Goal: Task Accomplishment & Management: Manage account settings

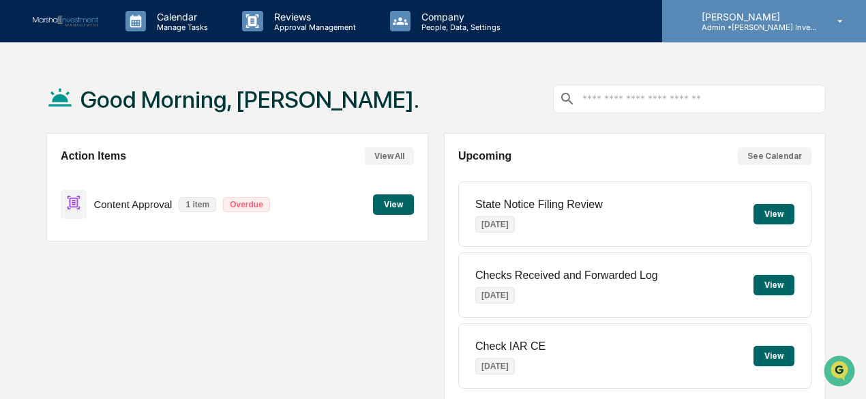
click at [770, 29] on p "Admin • [PERSON_NAME] Investment Management" at bounding box center [754, 28] width 127 height 10
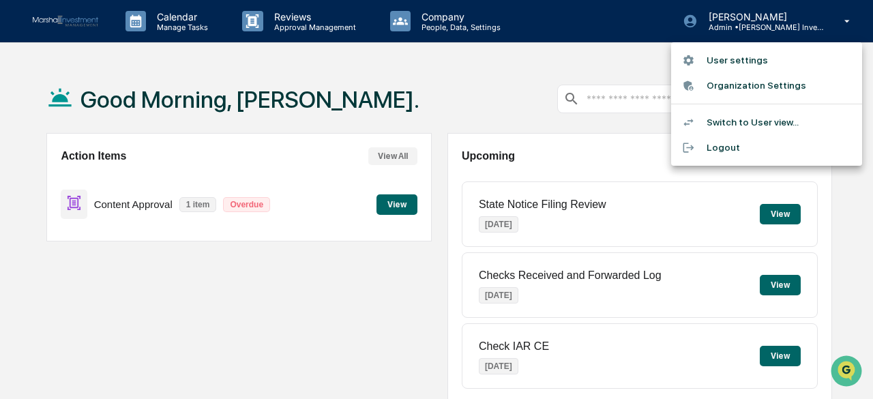
click at [741, 63] on li "User settings" at bounding box center [766, 60] width 191 height 25
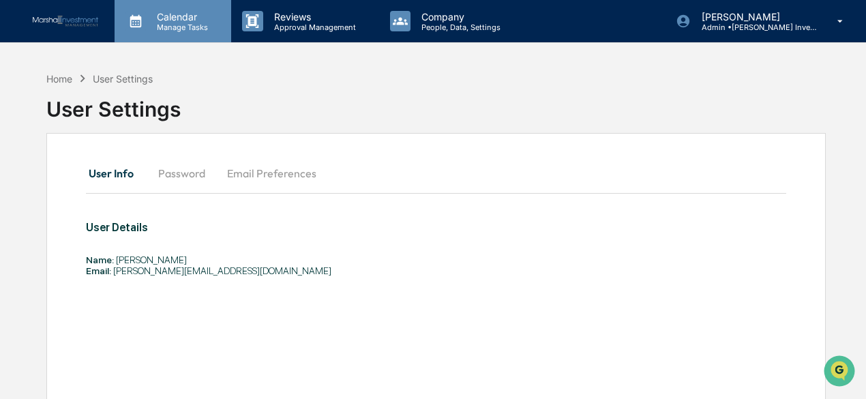
click at [192, 24] on p "Manage Tasks" at bounding box center [180, 28] width 69 height 10
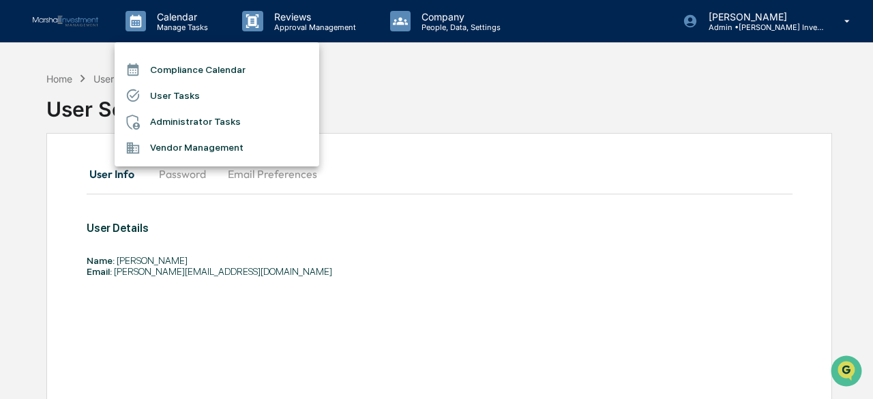
click at [425, 98] on div at bounding box center [436, 199] width 873 height 399
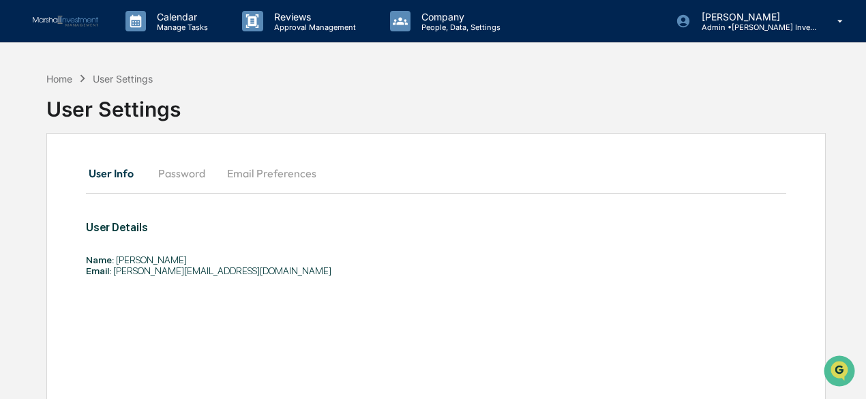
click at [578, 103] on div "Home User Settings User Settings" at bounding box center [436, 99] width 780 height 68
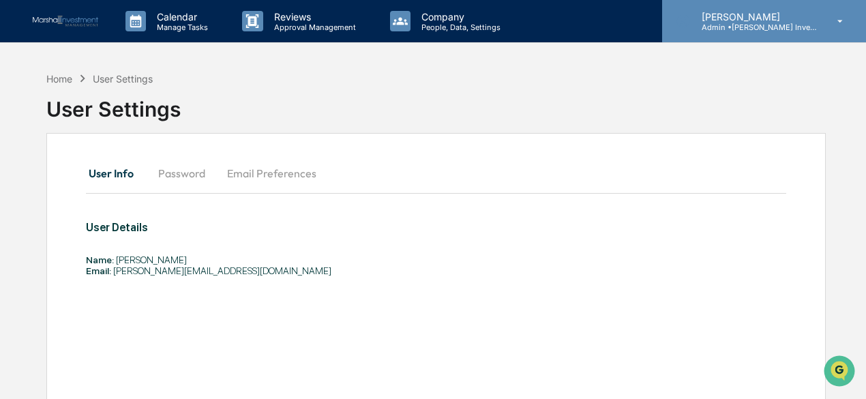
click at [739, 23] on p "Admin • [PERSON_NAME] Investment Management" at bounding box center [754, 28] width 127 height 10
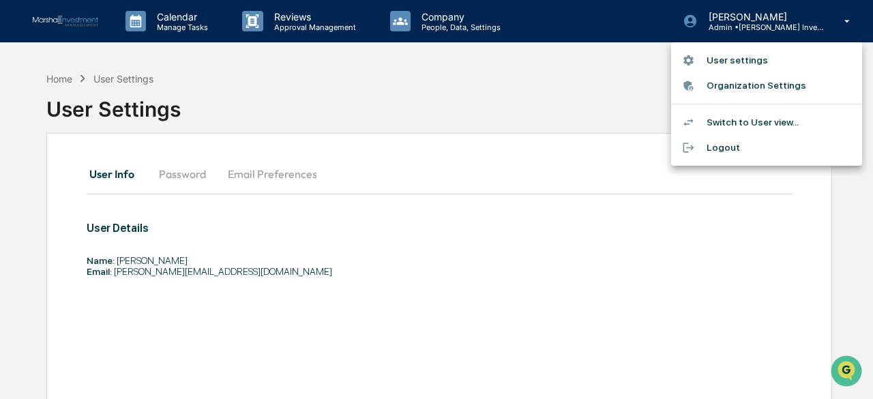
click at [561, 96] on div at bounding box center [436, 199] width 873 height 399
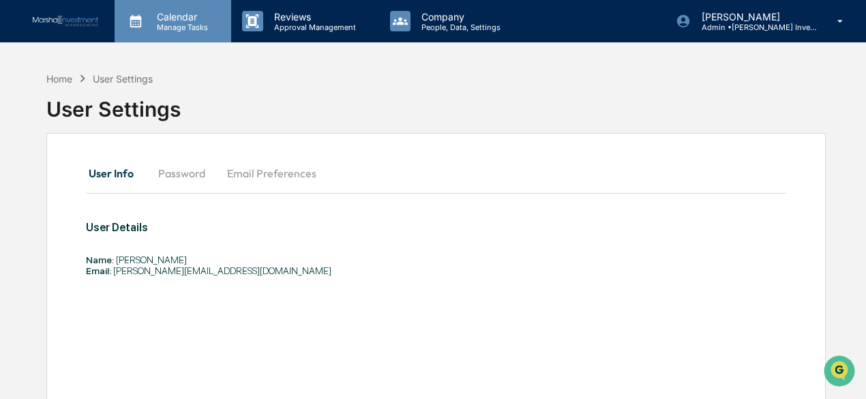
click at [160, 25] on p "Manage Tasks" at bounding box center [180, 28] width 69 height 10
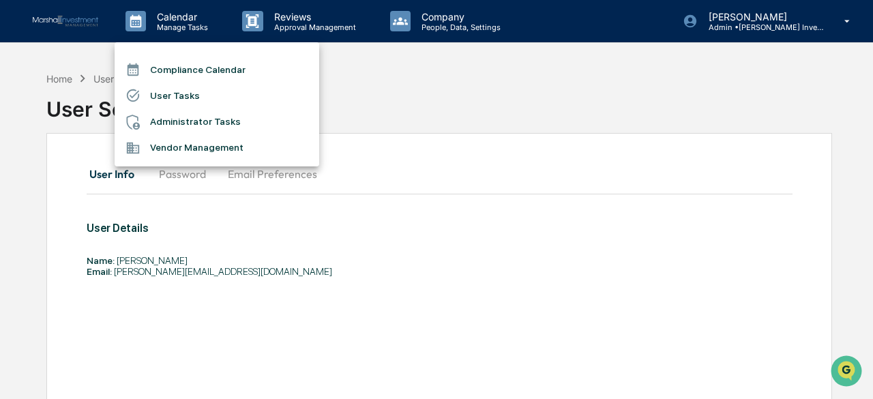
click at [205, 95] on li "User Tasks" at bounding box center [217, 96] width 205 height 26
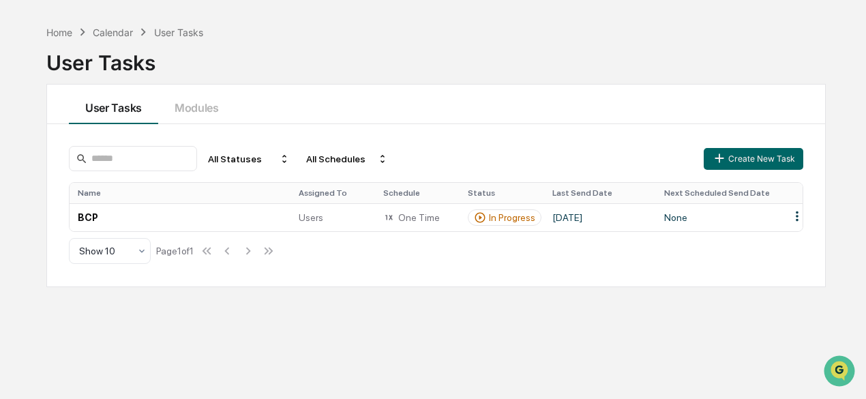
scroll to position [64, 0]
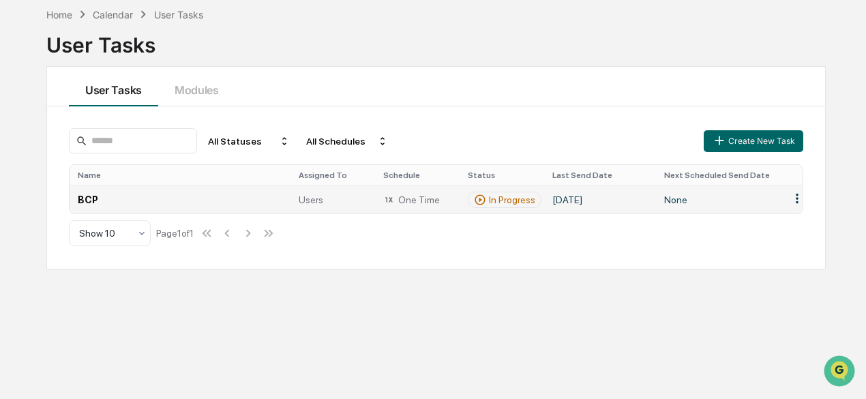
click at [796, 198] on html "Calendar Manage Tasks Reviews Approval Management Company People, Data, Setting…" at bounding box center [433, 135] width 866 height 399
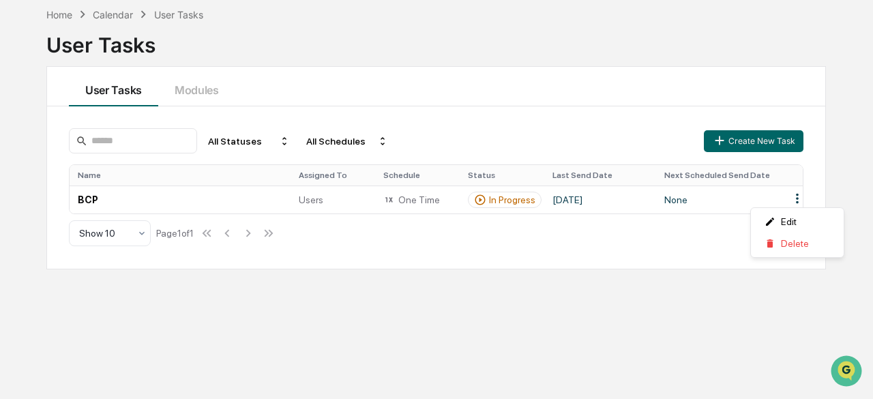
click at [587, 254] on html "Calendar Manage Tasks Reviews Approval Management Company People, Data, Setting…" at bounding box center [436, 135] width 873 height 399
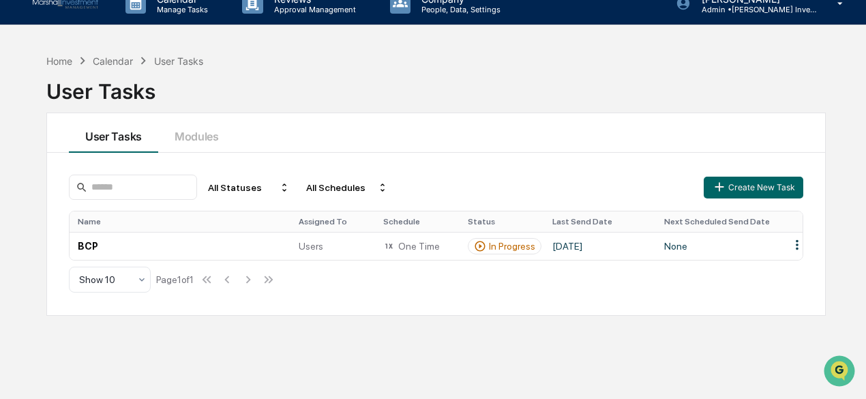
scroll to position [0, 0]
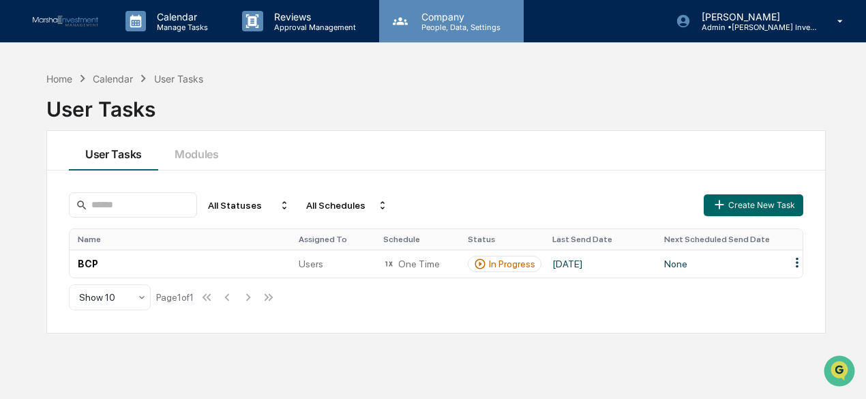
click at [456, 33] on div "Company People, Data, Settings" at bounding box center [451, 21] width 145 height 42
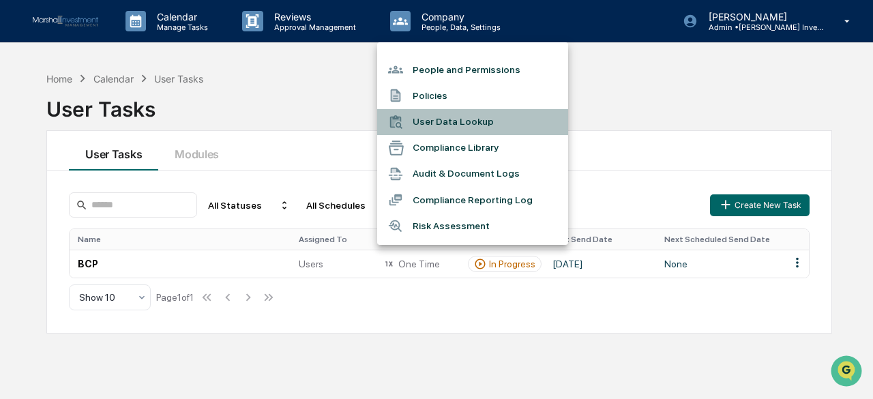
click at [510, 118] on li "User Data Lookup" at bounding box center [472, 122] width 191 height 26
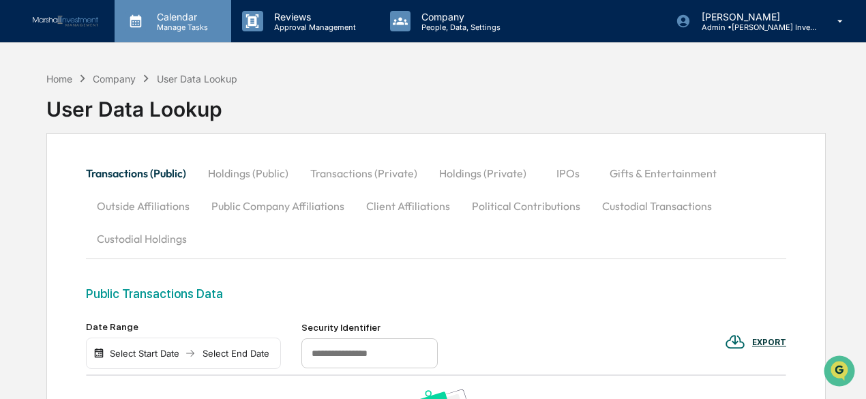
click at [184, 20] on p "Calendar" at bounding box center [180, 17] width 69 height 12
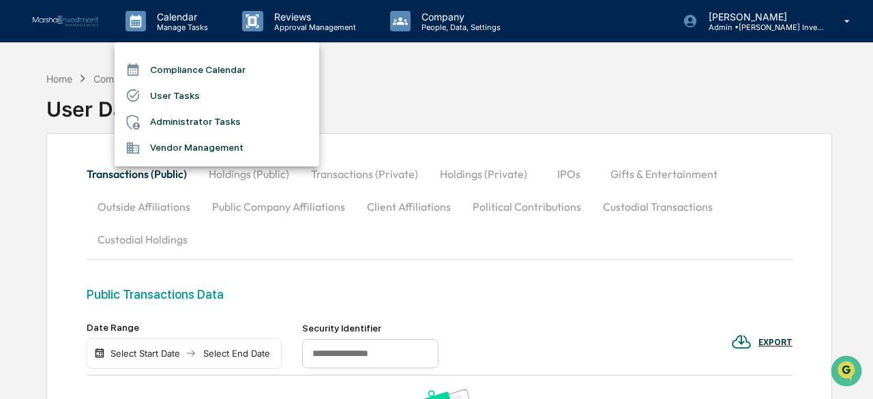
click at [458, 85] on div at bounding box center [436, 199] width 873 height 399
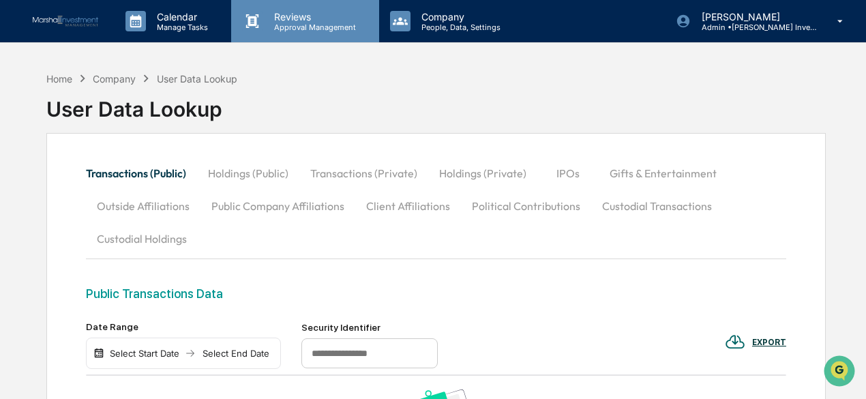
click at [302, 25] on p "Approval Management" at bounding box center [313, 28] width 100 height 10
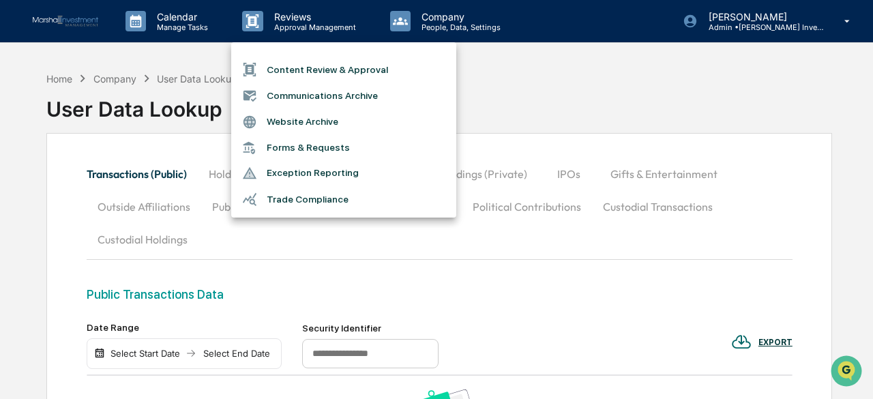
click at [563, 104] on div at bounding box center [436, 199] width 873 height 399
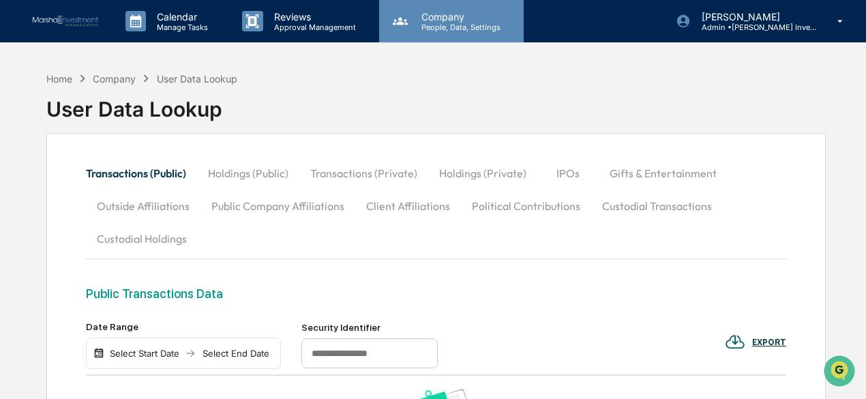
click at [458, 25] on p "People, Data, Settings" at bounding box center [459, 28] width 97 height 10
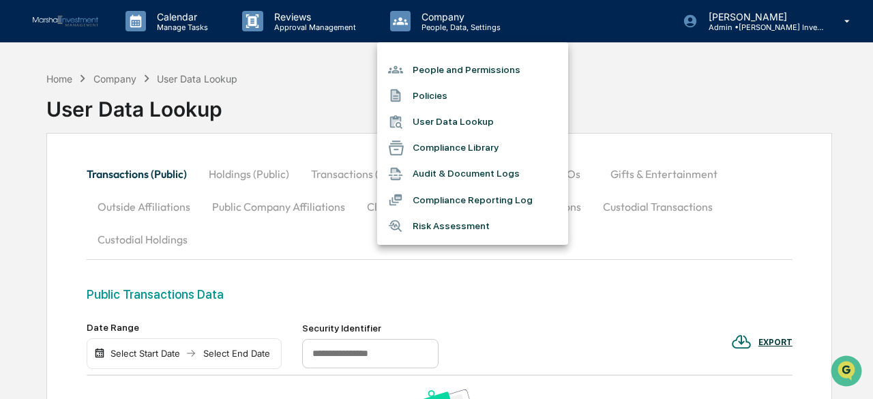
click at [447, 70] on li "People and Permissions" at bounding box center [472, 70] width 191 height 26
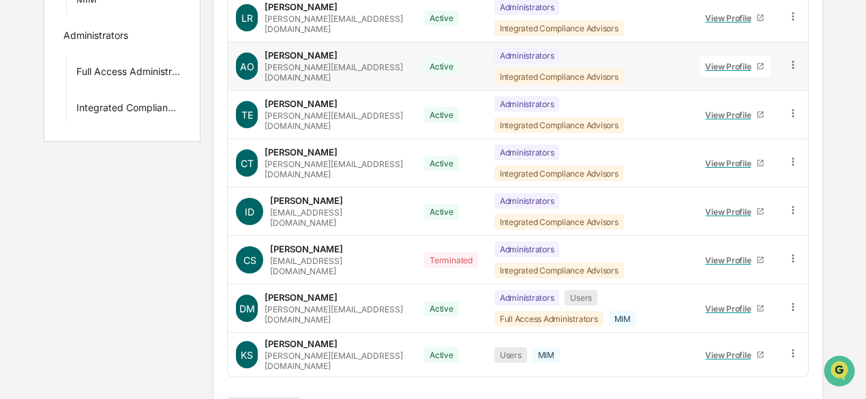
scroll to position [382, 0]
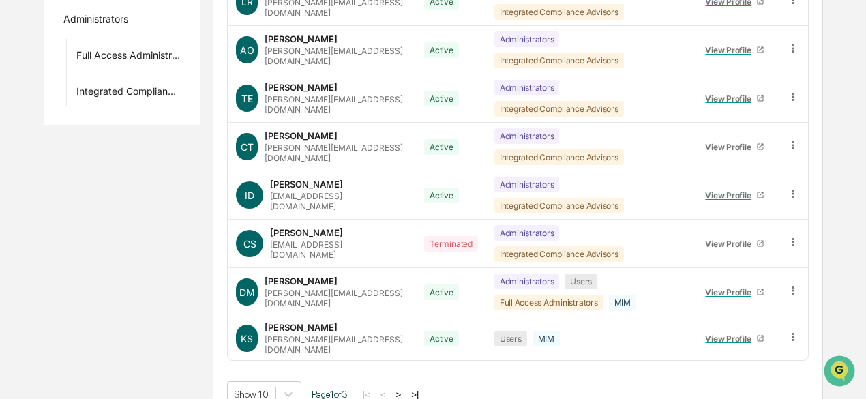
click at [403, 389] on button ">" at bounding box center [398, 395] width 14 height 12
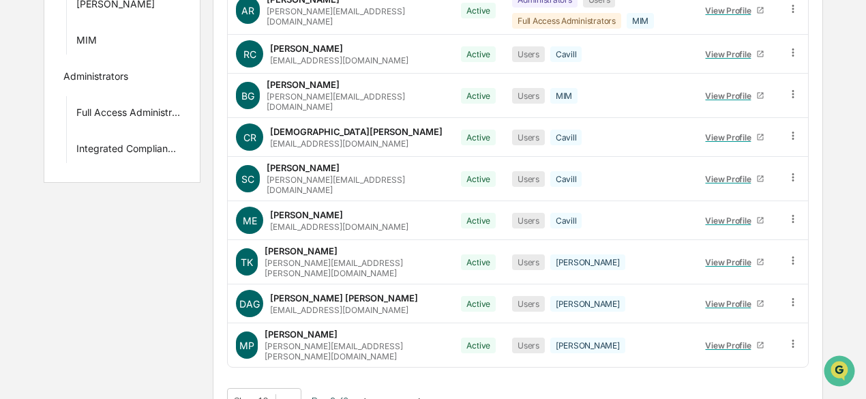
scroll to position [256, 0]
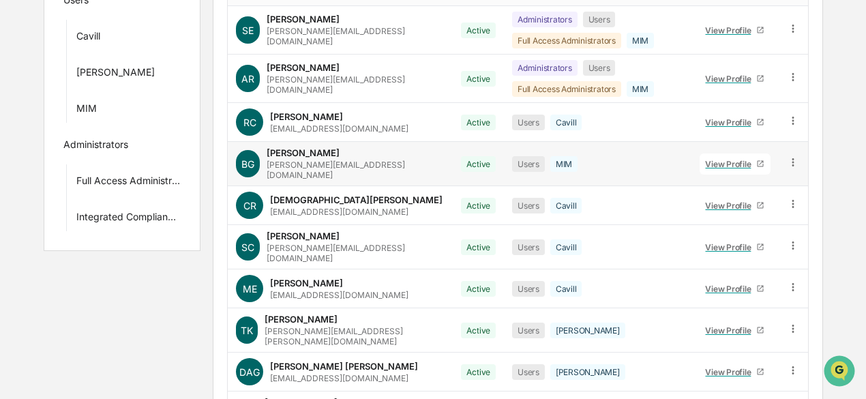
click at [732, 159] on div "View Profile" at bounding box center [730, 164] width 51 height 10
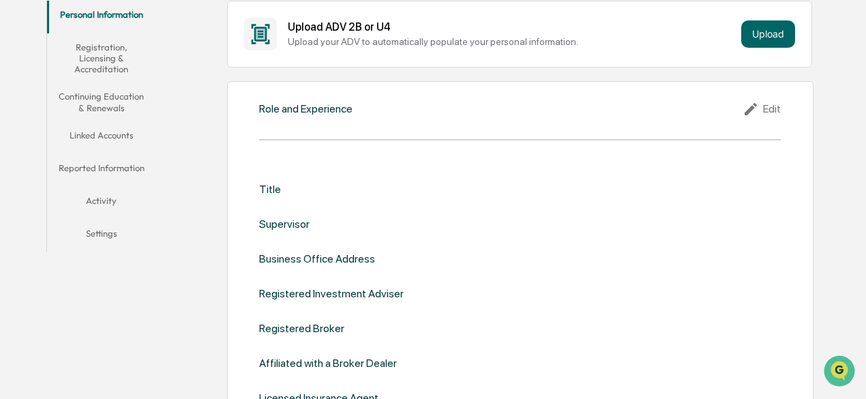
click at [70, 130] on button "Linked Accounts" at bounding box center [101, 137] width 108 height 33
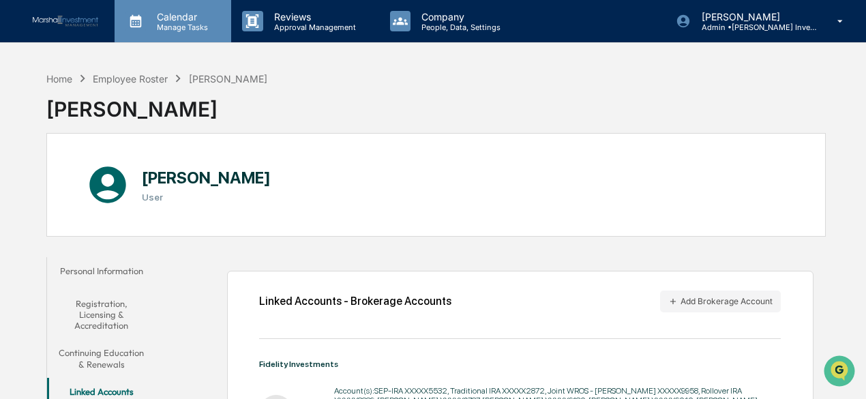
click at [174, 18] on p "Calendar" at bounding box center [180, 17] width 69 height 12
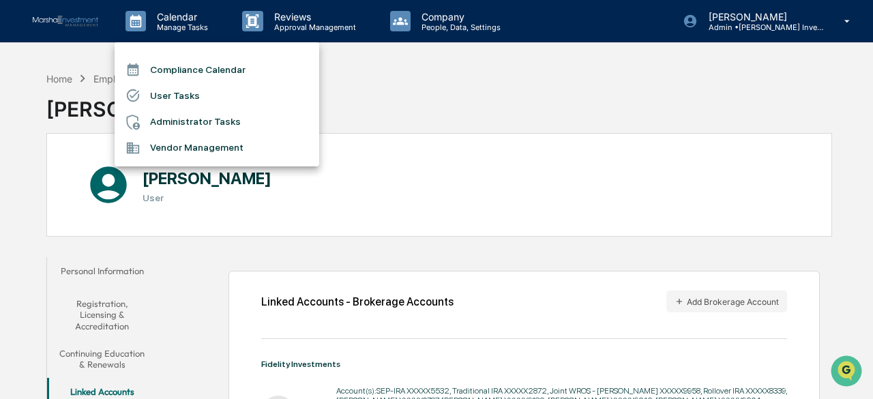
click at [173, 91] on li "User Tasks" at bounding box center [217, 96] width 205 height 26
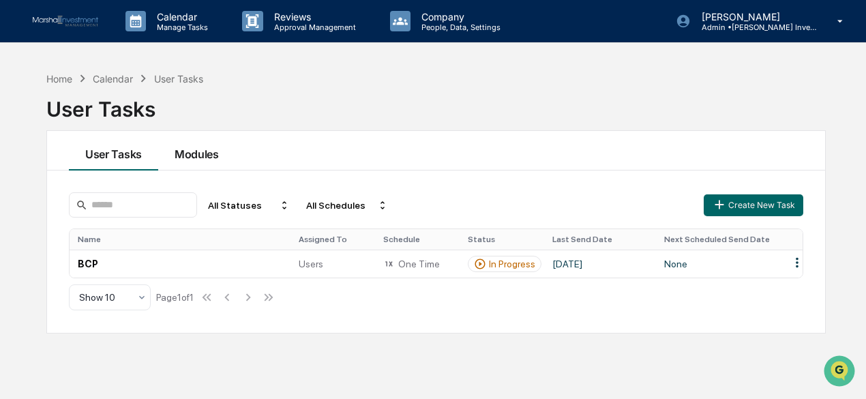
click at [207, 146] on button "Modules" at bounding box center [196, 151] width 77 height 40
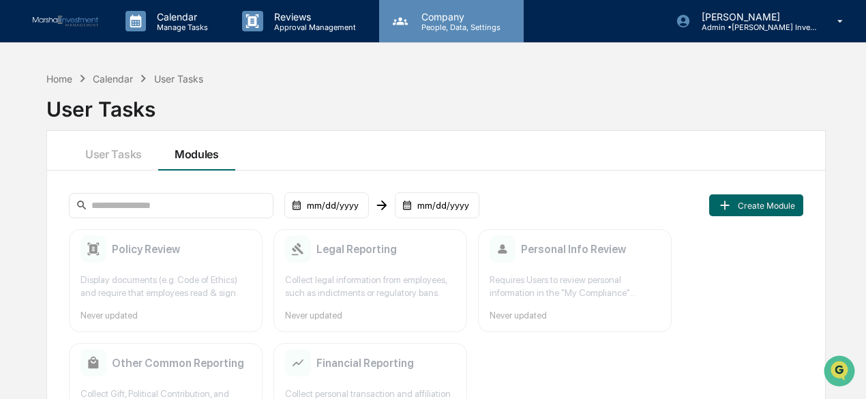
click at [450, 21] on p "Company" at bounding box center [459, 17] width 97 height 12
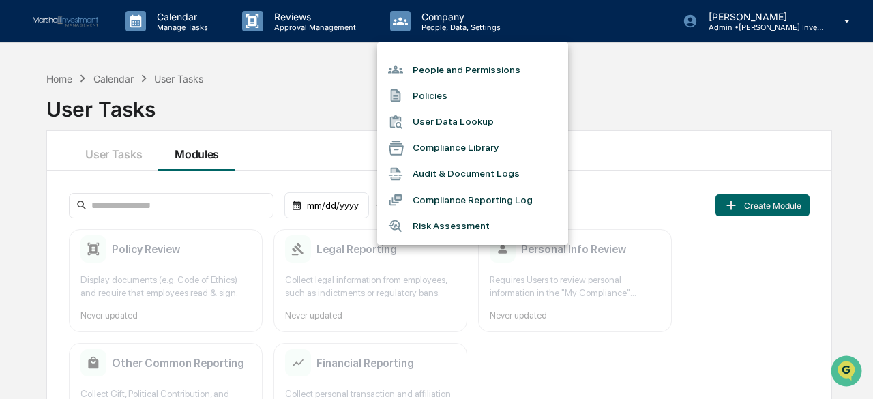
click at [481, 72] on li "People and Permissions" at bounding box center [472, 70] width 191 height 26
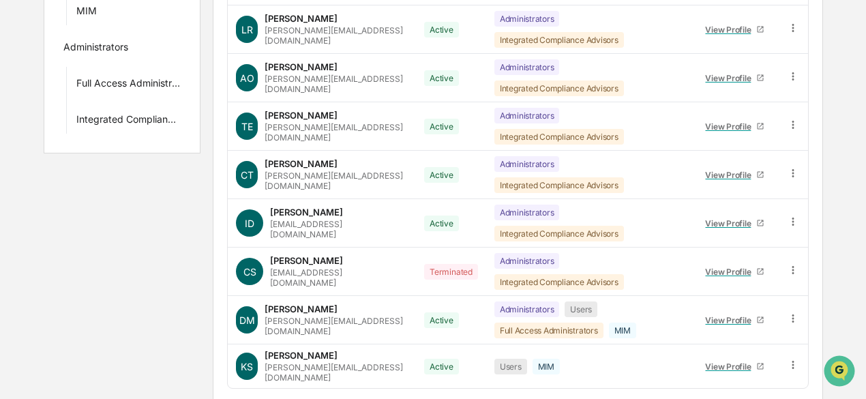
scroll to position [382, 0]
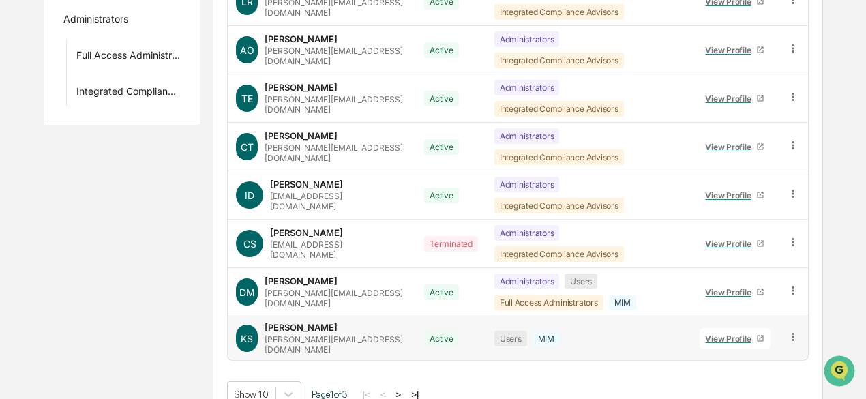
click at [793, 333] on icon at bounding box center [793, 337] width 2 height 8
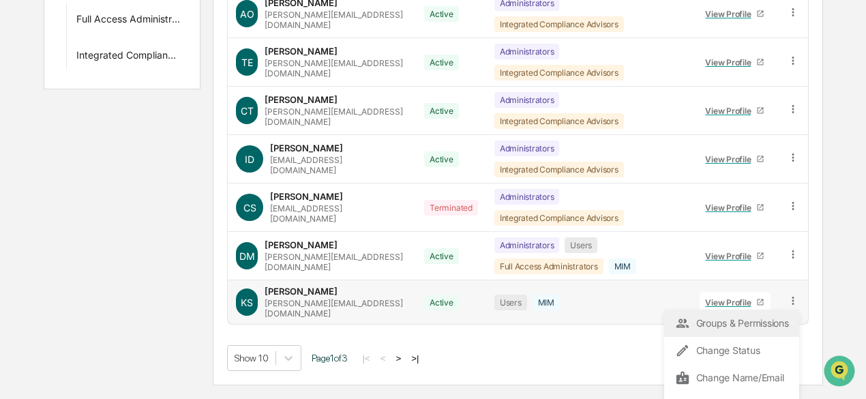
click at [756, 315] on div "Groups & Permissions" at bounding box center [731, 323] width 113 height 16
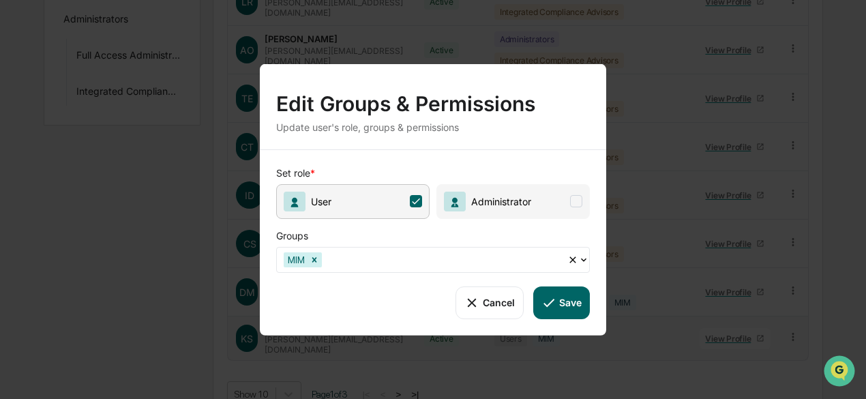
click at [493, 301] on button "Cancel" at bounding box center [490, 302] width 68 height 33
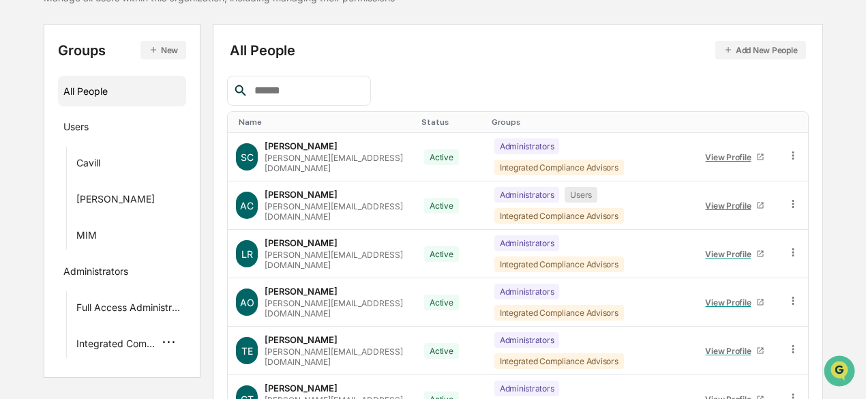
scroll to position [109, 0]
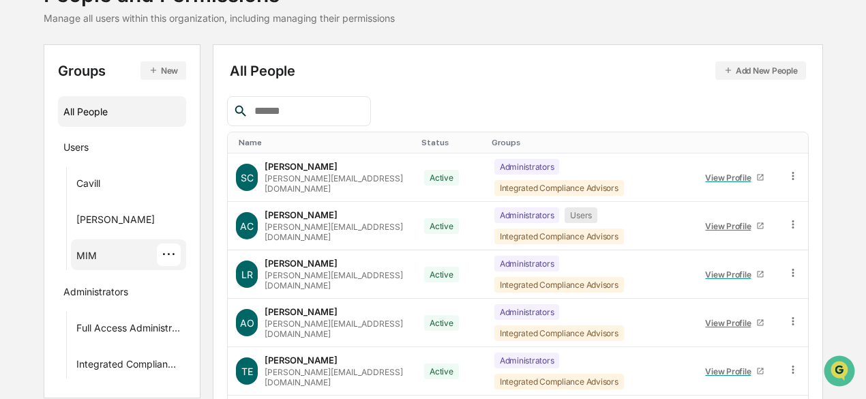
click at [128, 241] on div "MIM ···" at bounding box center [129, 254] width 116 height 31
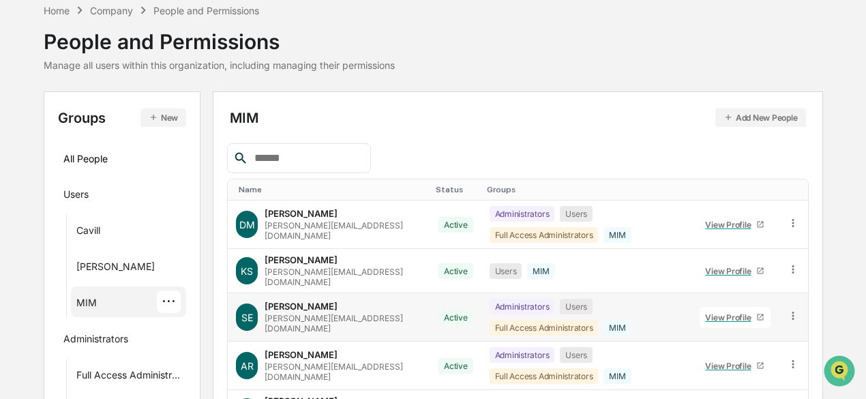
scroll to position [0, 0]
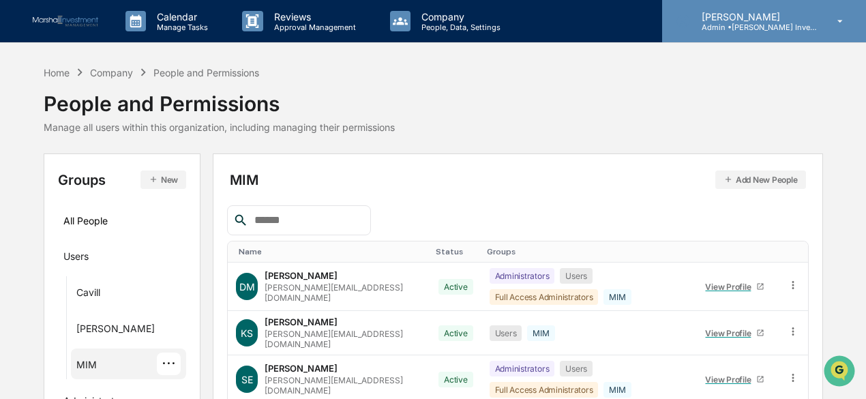
click at [752, 31] on div "[PERSON_NAME] Admin • [PERSON_NAME] Investment Management" at bounding box center [764, 21] width 204 height 42
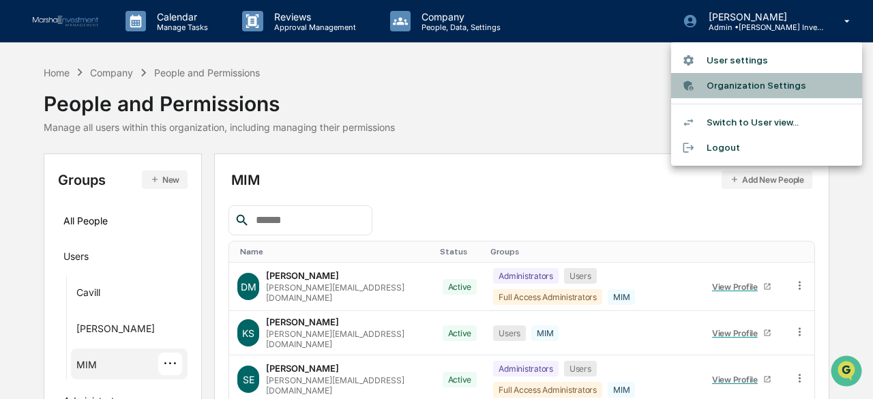
click at [745, 86] on li "Organization Settings" at bounding box center [766, 85] width 191 height 25
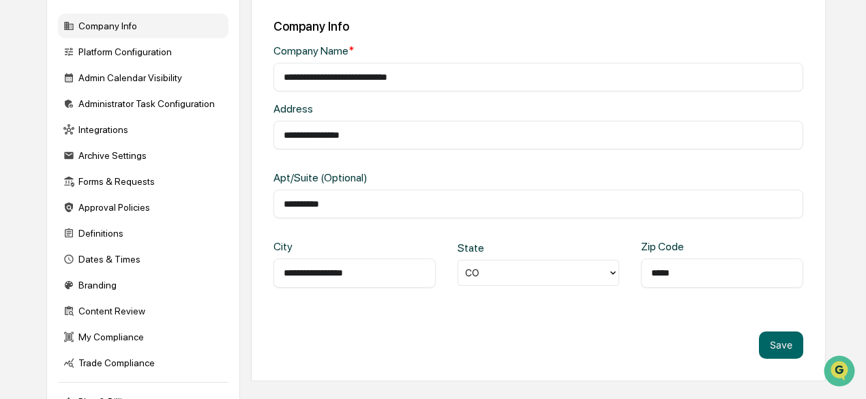
scroll to position [68, 0]
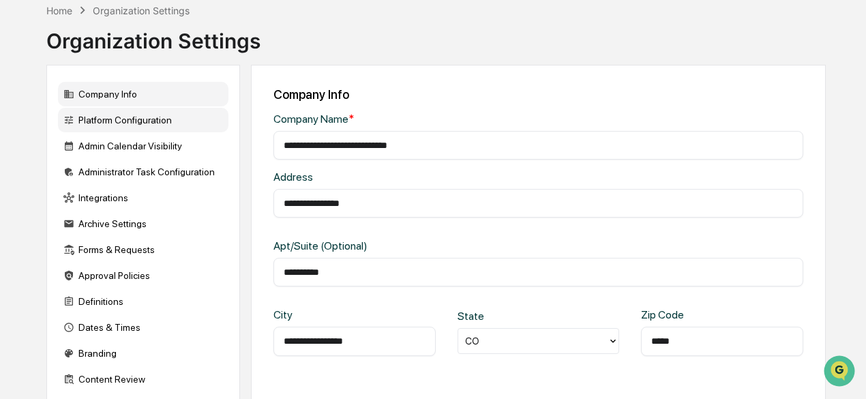
click at [102, 117] on div "Platform Configuration" at bounding box center [143, 120] width 170 height 25
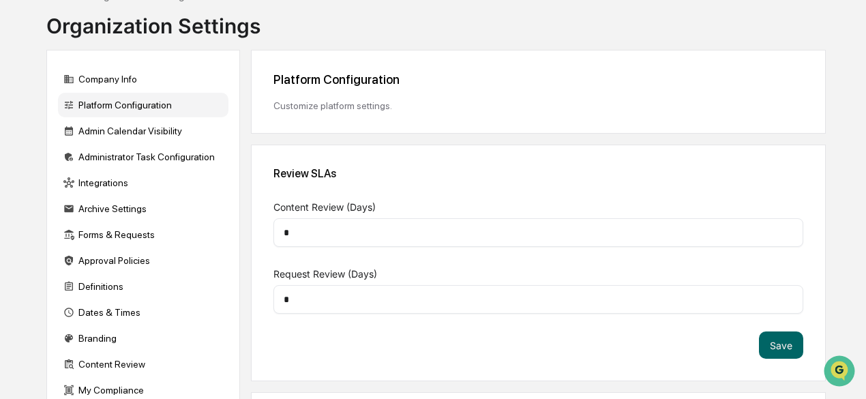
scroll to position [75, 0]
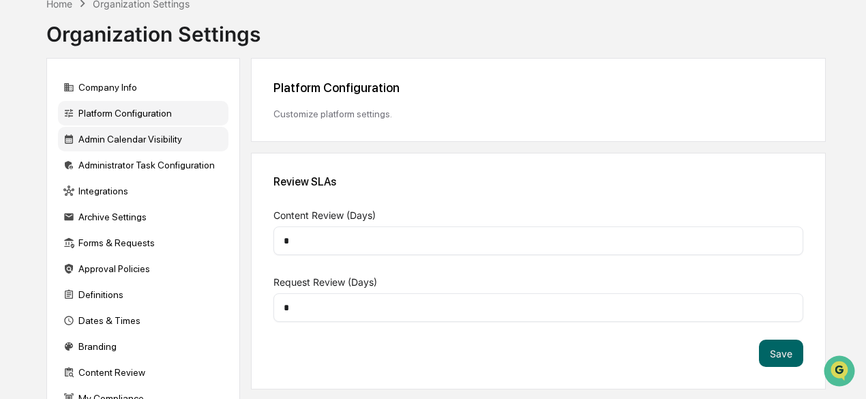
click at [117, 138] on div "Admin Calendar Visibility" at bounding box center [143, 139] width 170 height 25
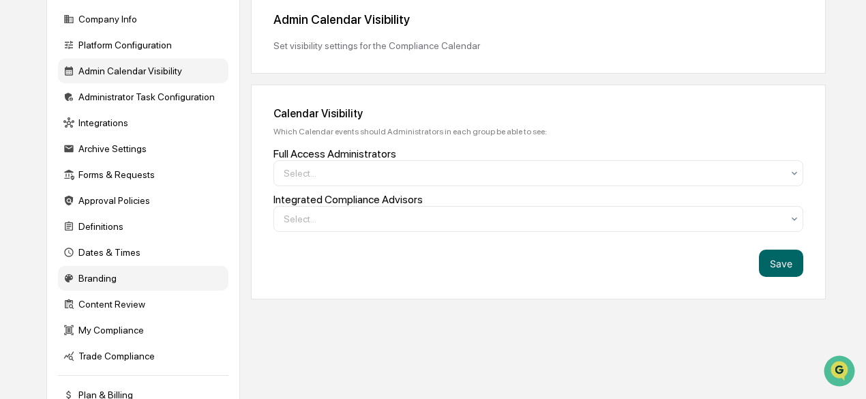
scroll to position [201, 0]
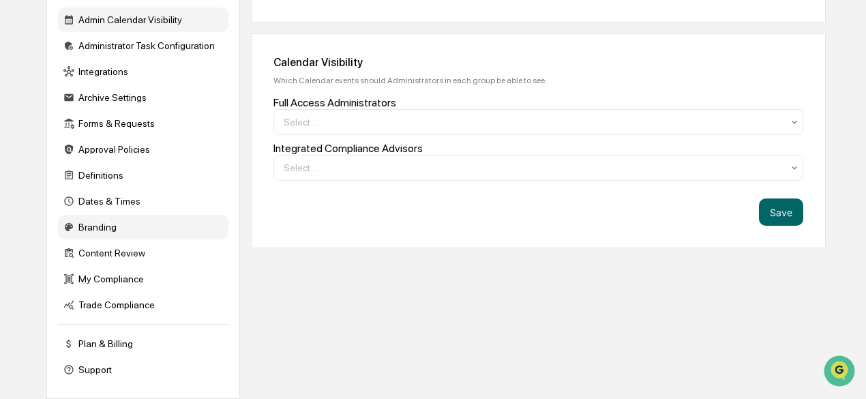
click at [120, 223] on div "Branding" at bounding box center [143, 227] width 170 height 25
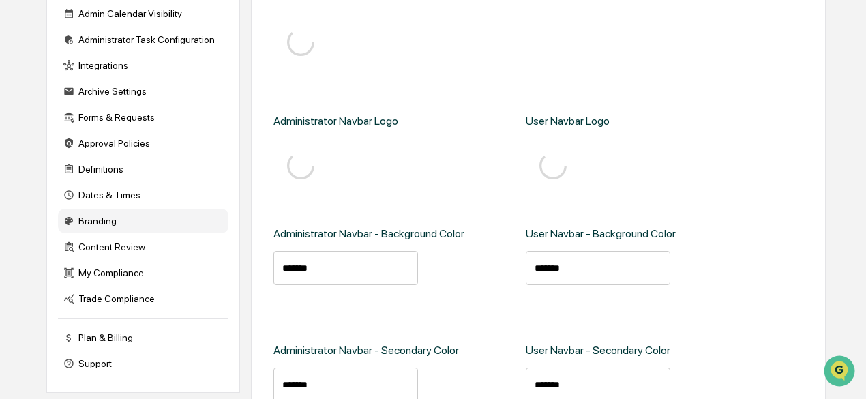
type input "*******"
type input "****"
type input "*******"
type input "****"
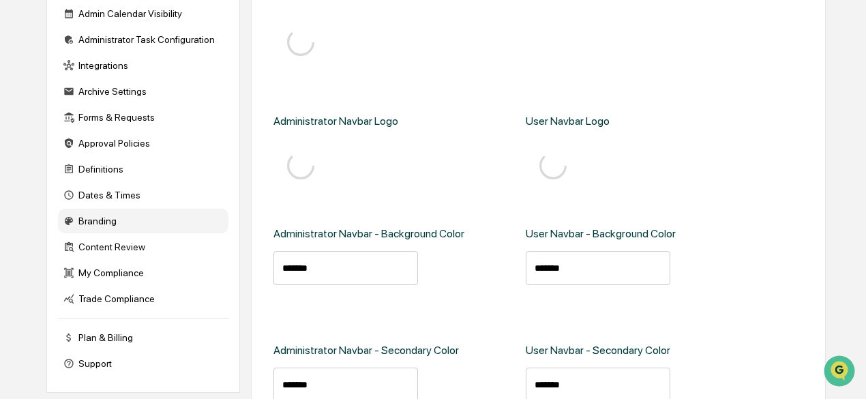
type input "*******"
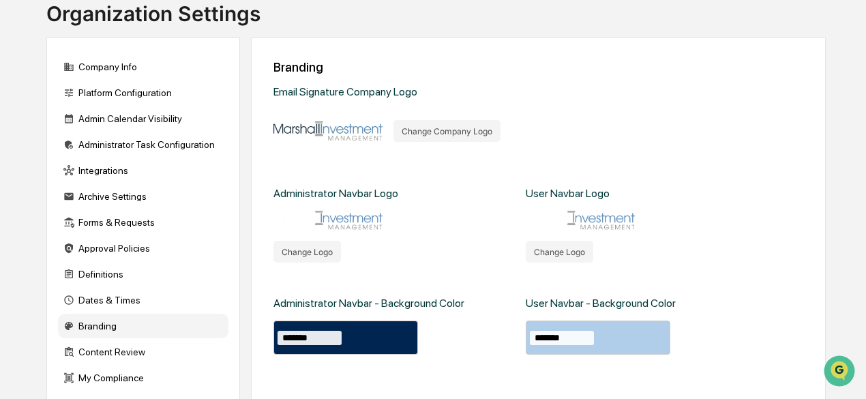
scroll to position [74, 0]
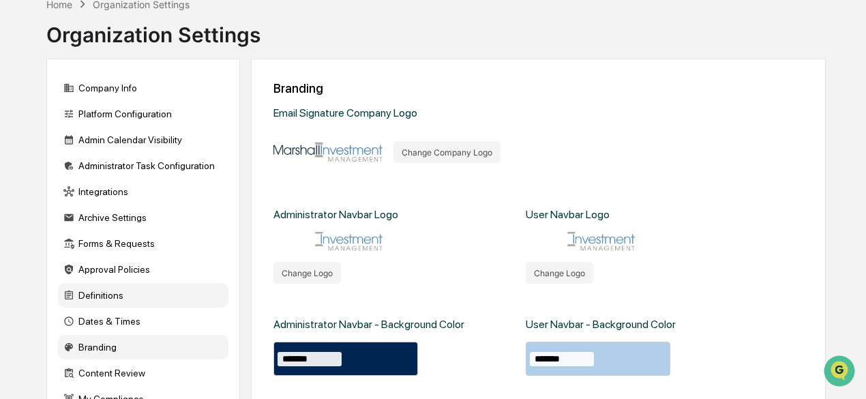
click at [142, 301] on div "Definitions" at bounding box center [143, 295] width 170 height 25
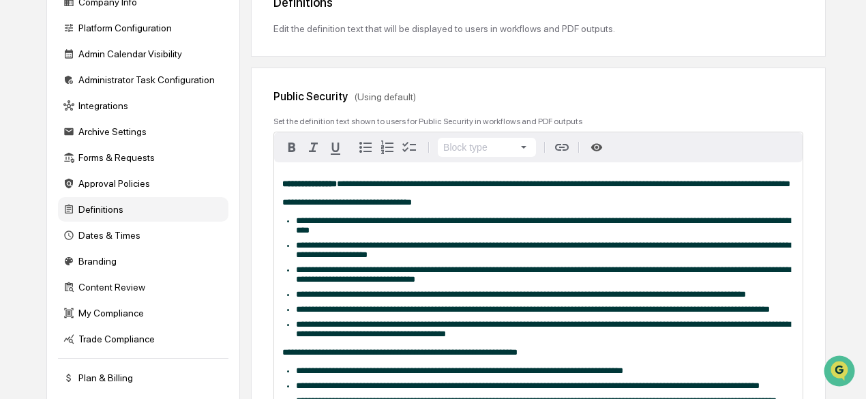
scroll to position [143, 0]
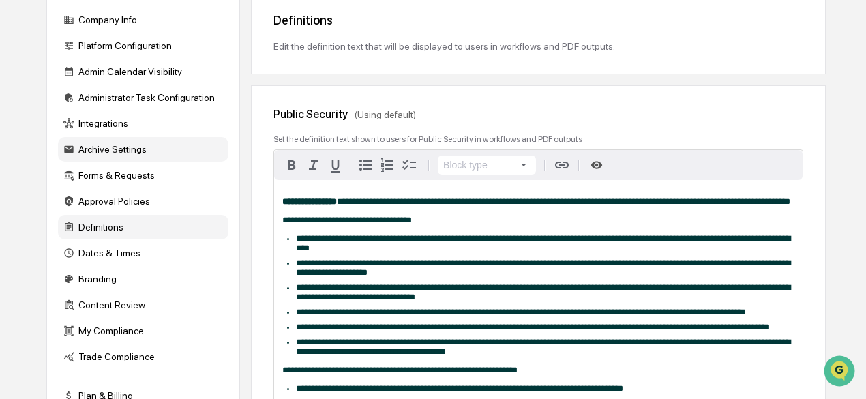
click at [142, 149] on div "Archive Settings" at bounding box center [143, 149] width 170 height 25
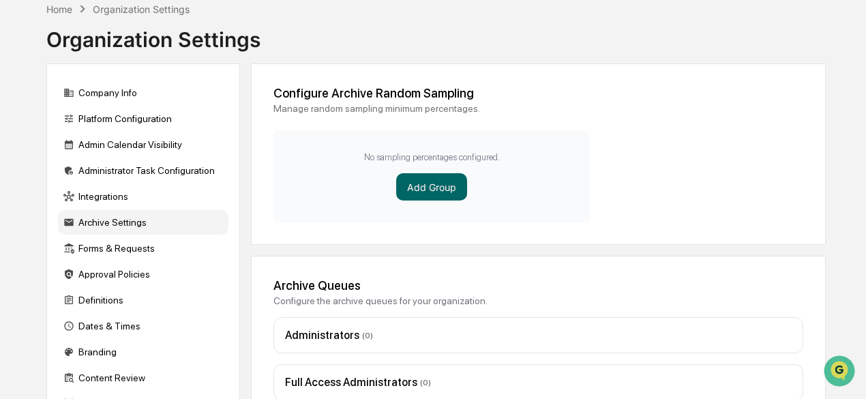
scroll to position [64, 0]
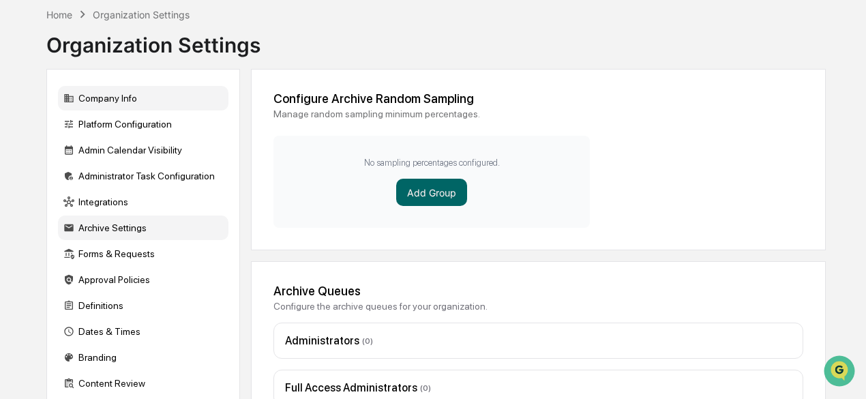
click at [110, 98] on div "Company Info" at bounding box center [143, 98] width 170 height 25
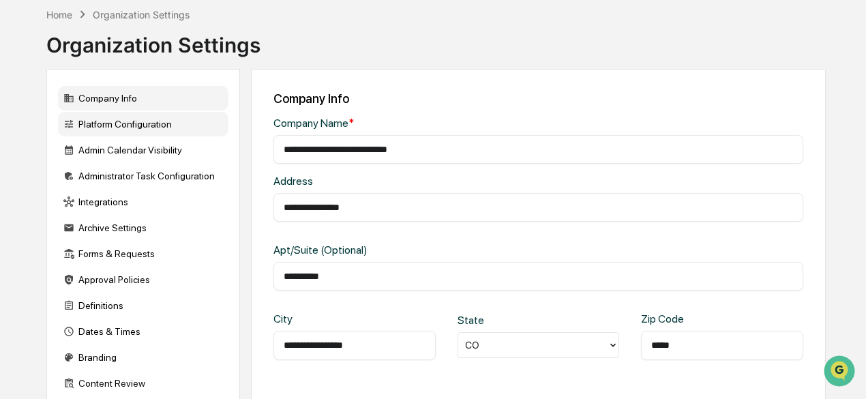
click at [128, 124] on div "Platform Configuration" at bounding box center [143, 124] width 170 height 25
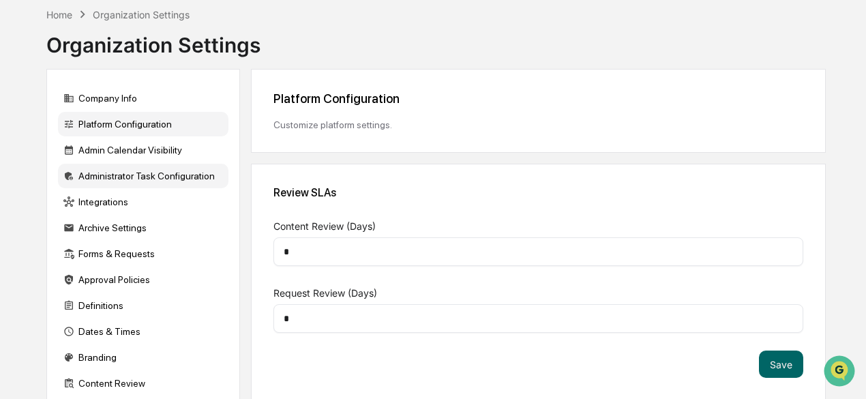
click at [138, 175] on div "Administrator Task Configuration" at bounding box center [143, 176] width 170 height 25
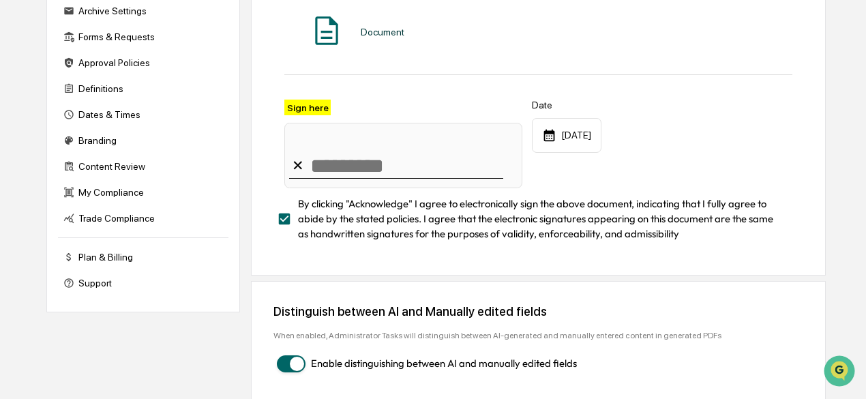
scroll to position [292, 0]
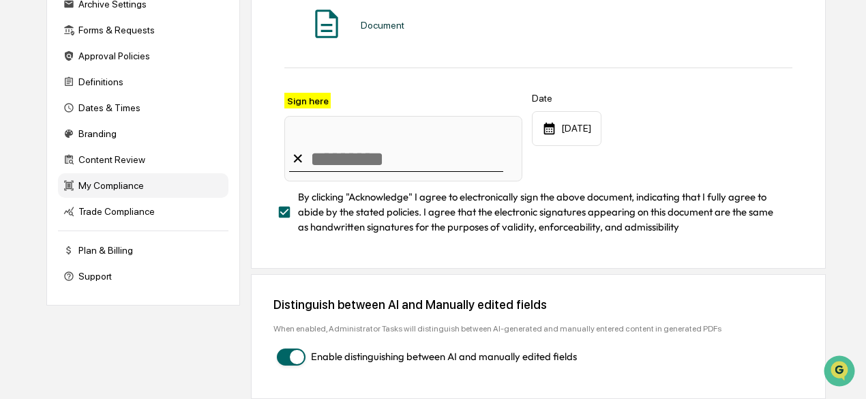
click at [145, 190] on div "My Compliance" at bounding box center [143, 185] width 170 height 25
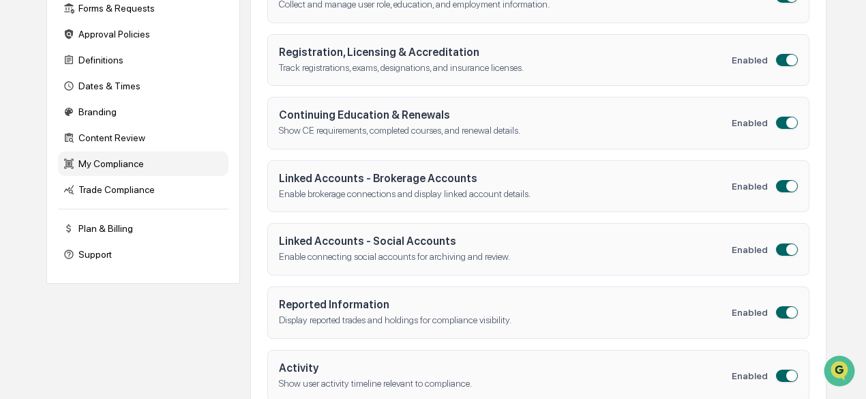
scroll to position [266, 0]
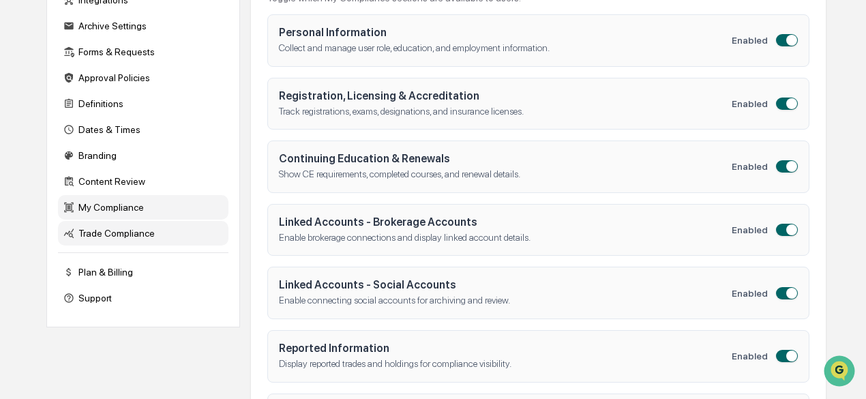
click at [141, 240] on div "Trade Compliance" at bounding box center [143, 233] width 170 height 25
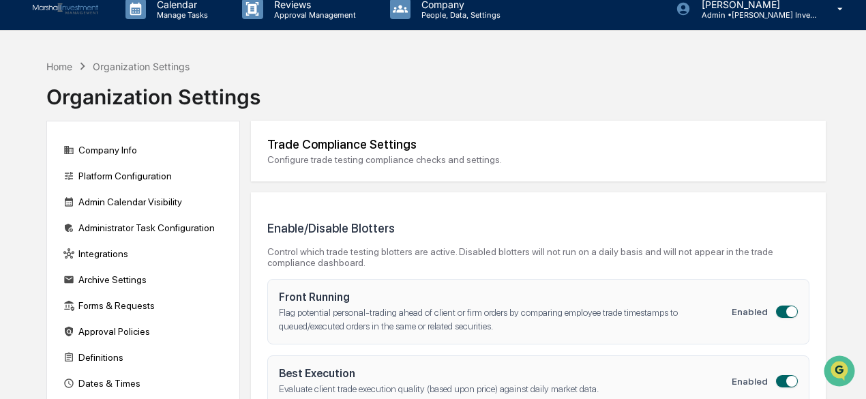
scroll to position [0, 0]
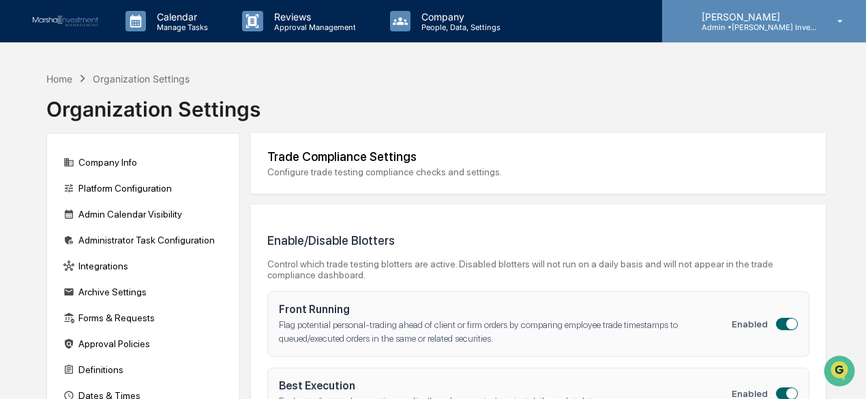
click at [745, 21] on p "[PERSON_NAME]" at bounding box center [754, 17] width 127 height 12
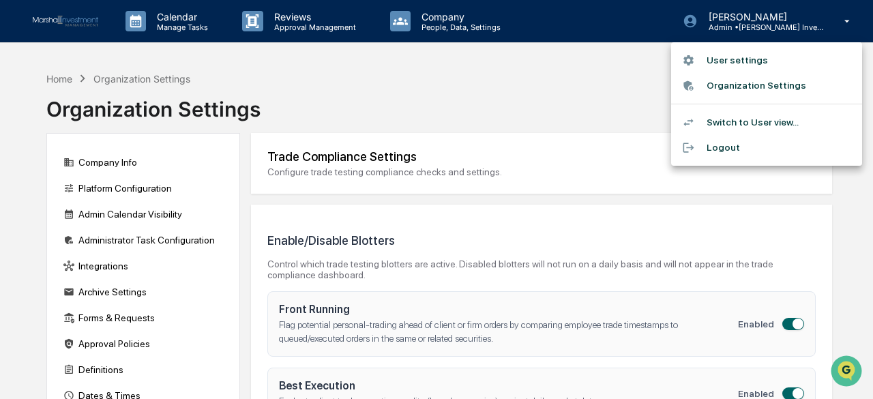
click at [760, 119] on li "Switch to User view..." at bounding box center [766, 122] width 191 height 25
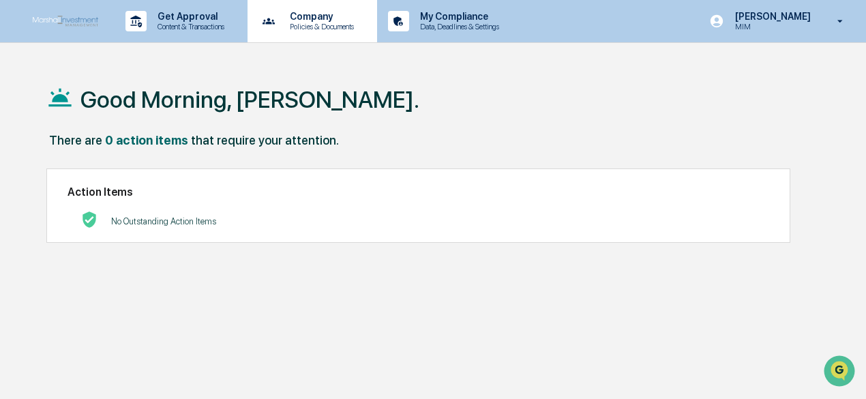
click at [326, 17] on p "Company" at bounding box center [320, 16] width 82 height 11
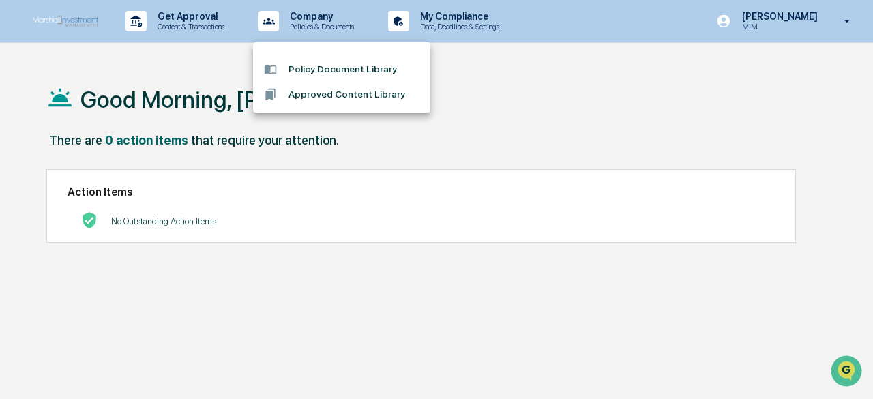
click at [179, 22] on div at bounding box center [436, 199] width 873 height 399
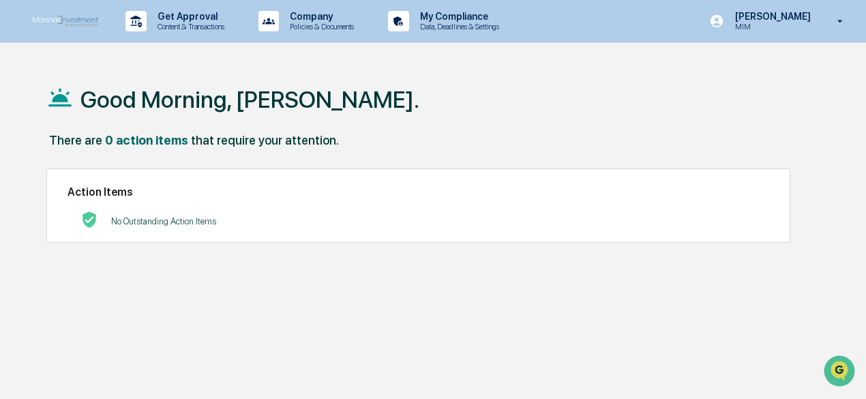
click at [179, 22] on p "Content & Transactions" at bounding box center [189, 27] width 85 height 10
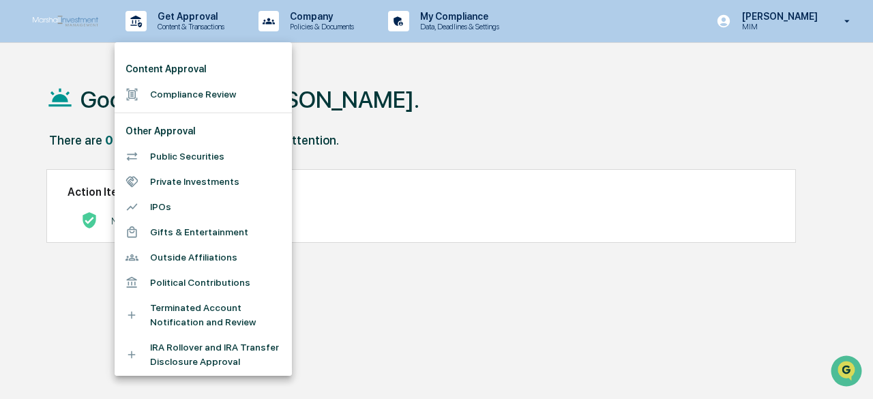
click at [610, 117] on div at bounding box center [436, 199] width 873 height 399
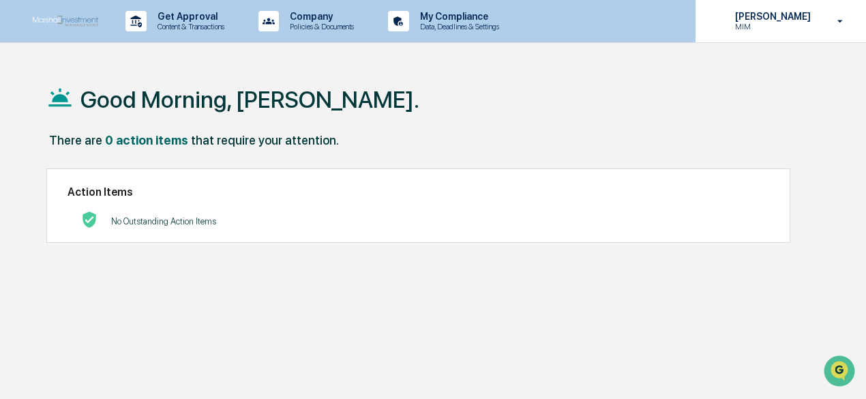
click at [786, 28] on p "MIM" at bounding box center [770, 27] width 93 height 10
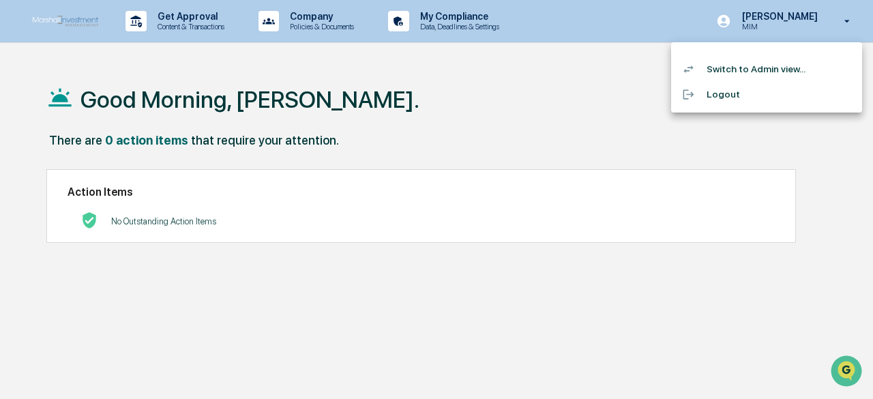
click at [735, 70] on li "Switch to Admin view..." at bounding box center [766, 69] width 191 height 25
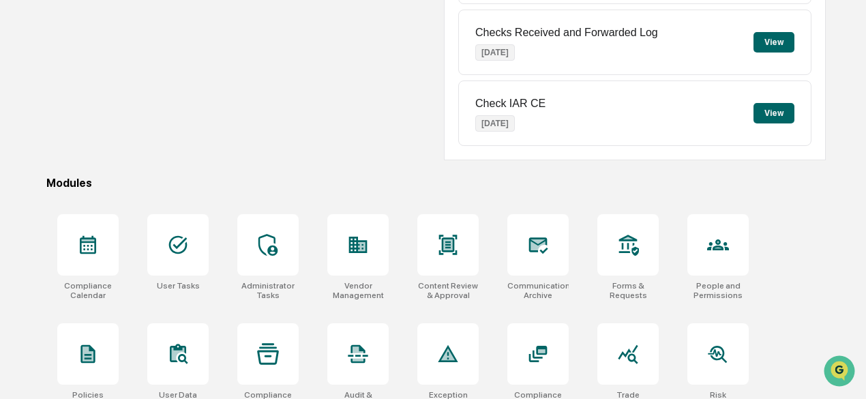
scroll to position [273, 0]
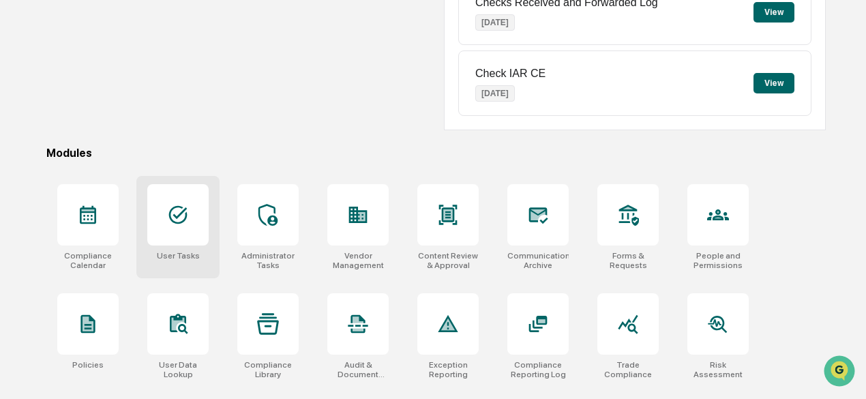
click at [188, 216] on icon at bounding box center [178, 215] width 22 height 22
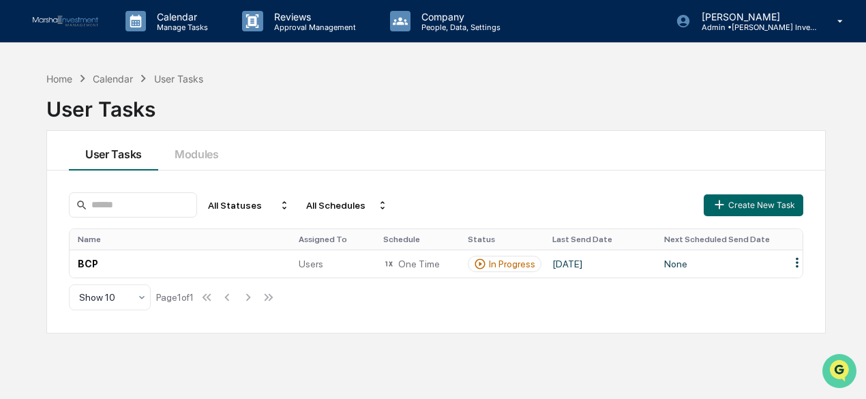
drag, startPoint x: 839, startPoint y: 370, endPoint x: 825, endPoint y: 361, distance: 15.9
click at [837, 370] on img "Open customer support" at bounding box center [839, 370] width 34 height 27
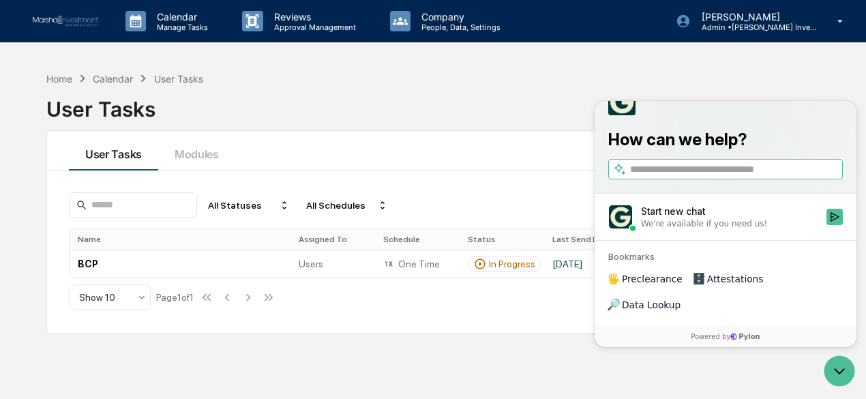
click at [747, 228] on div "We're available if you need us!" at bounding box center [704, 223] width 126 height 11
click at [827, 224] on button "Start new chat We're available if you need us!" at bounding box center [835, 216] width 16 height 16
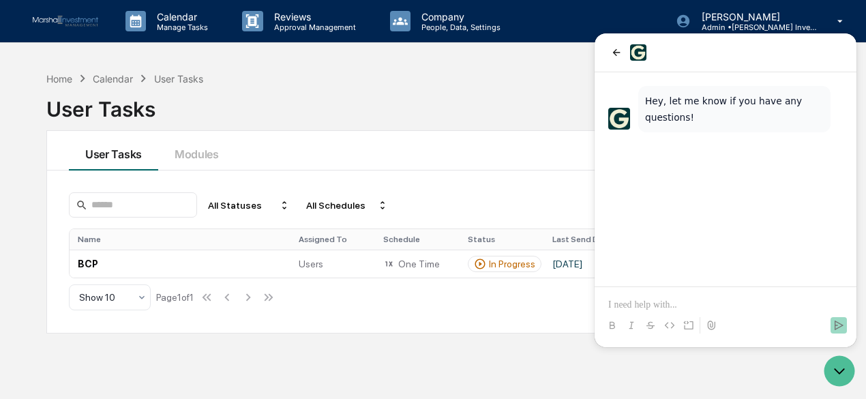
click at [626, 307] on p at bounding box center [725, 305] width 235 height 14
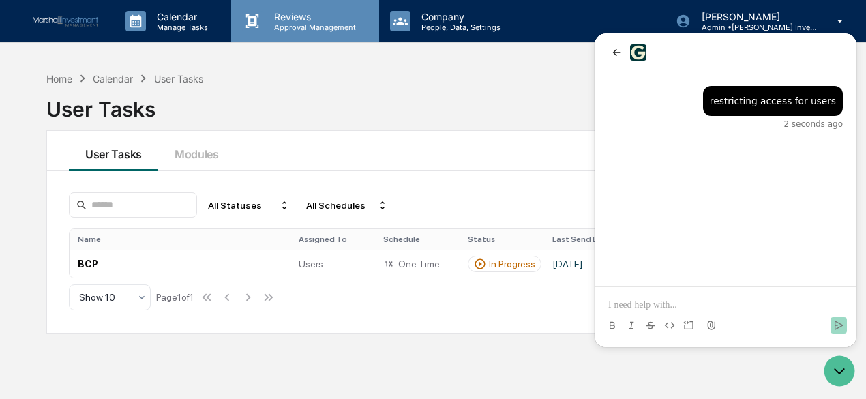
click at [297, 23] on p "Approval Management" at bounding box center [313, 28] width 100 height 10
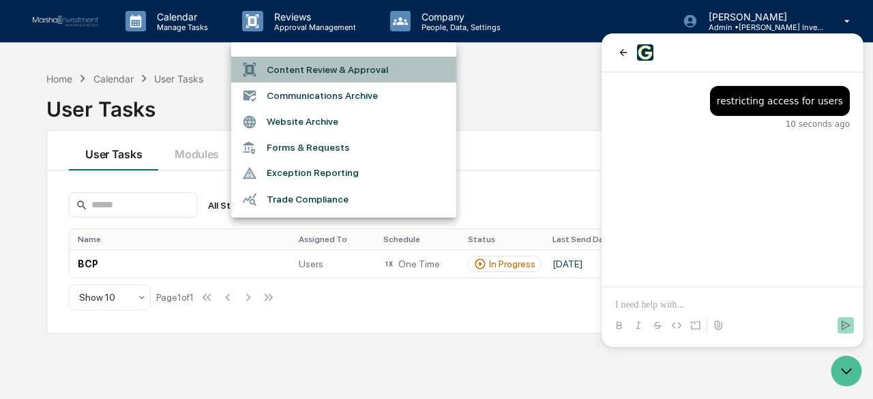
click at [300, 70] on li "Content Review & Approval" at bounding box center [343, 70] width 225 height 26
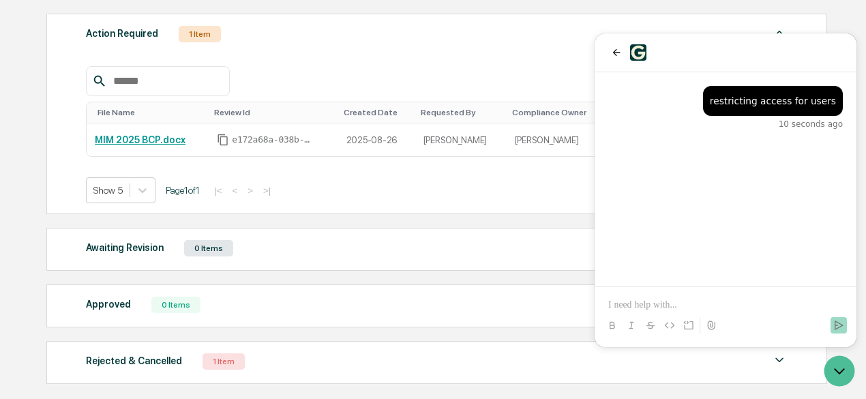
scroll to position [125, 0]
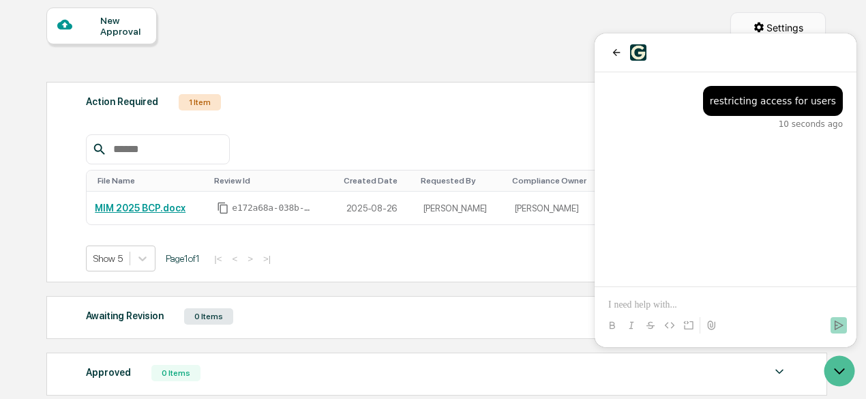
click at [789, 16] on html "Calendar Manage Tasks Reviews Approval Management Company People, Data, Setting…" at bounding box center [433, 74] width 866 height 399
click at [772, 25] on html "Calendar Manage Tasks Reviews Approval Management Company People, Data, Setting…" at bounding box center [436, 74] width 873 height 399
drag, startPoint x: 858, startPoint y: 381, endPoint x: 851, endPoint y: 381, distance: 6.9
click at [701, 374] on div "Approved 0 Items" at bounding box center [437, 373] width 702 height 19
click at [832, 370] on icon "Open customer support" at bounding box center [839, 371] width 34 height 34
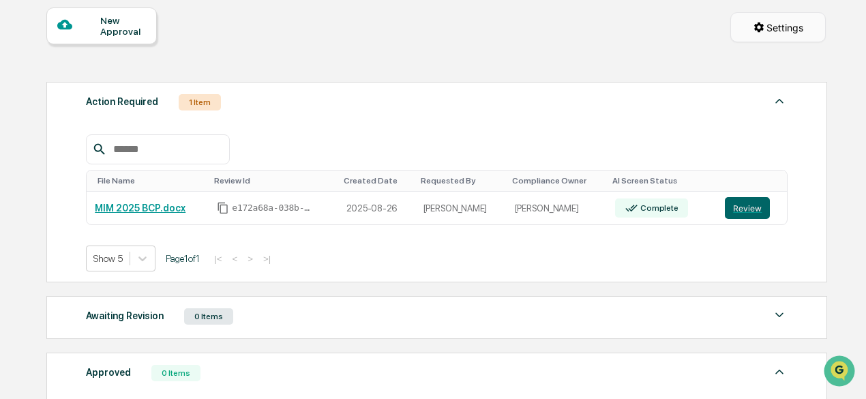
click at [771, 29] on html "Calendar Manage Tasks Reviews Approval Management Company People, Data, Setting…" at bounding box center [433, 74] width 866 height 399
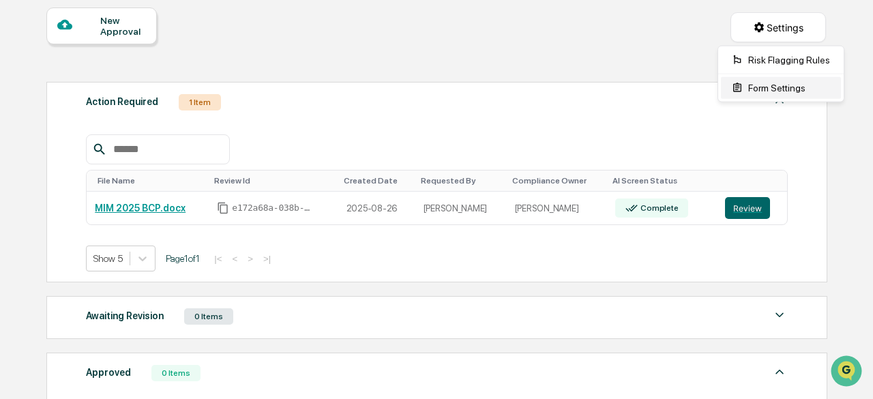
click at [781, 89] on div "Form Settings" at bounding box center [781, 88] width 120 height 22
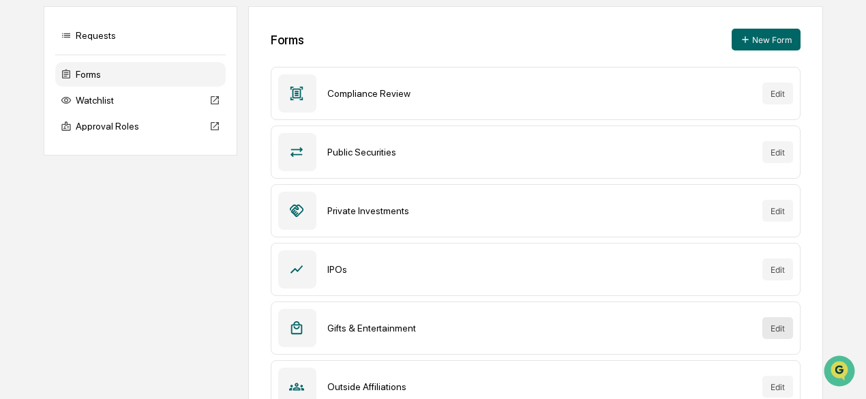
click at [773, 329] on button "Edit" at bounding box center [777, 328] width 31 height 22
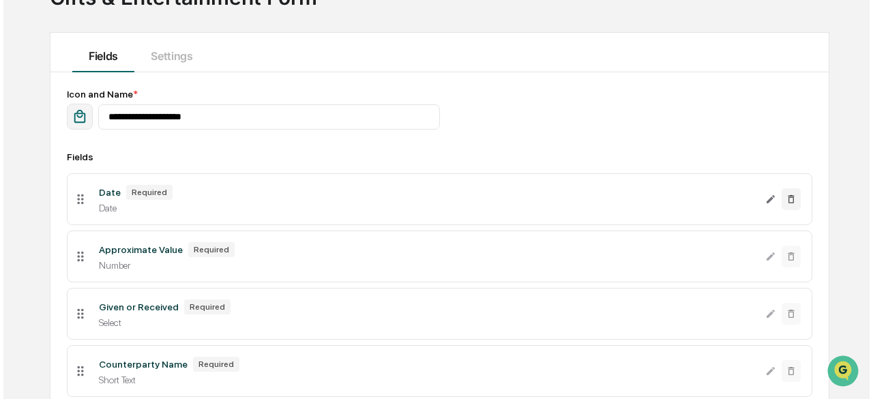
scroll to position [92, 0]
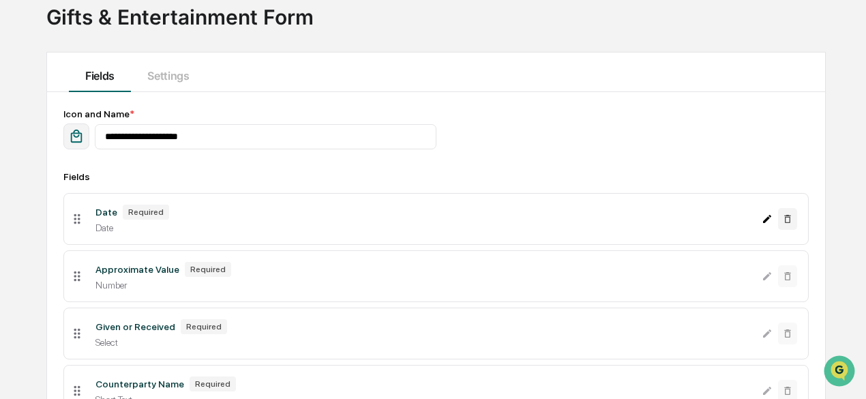
click at [765, 216] on icon "Edit Date field" at bounding box center [767, 218] width 11 height 11
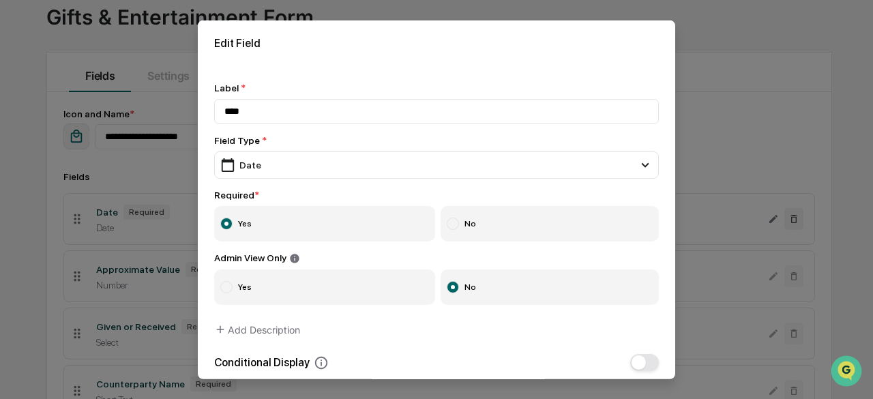
scroll to position [79, 0]
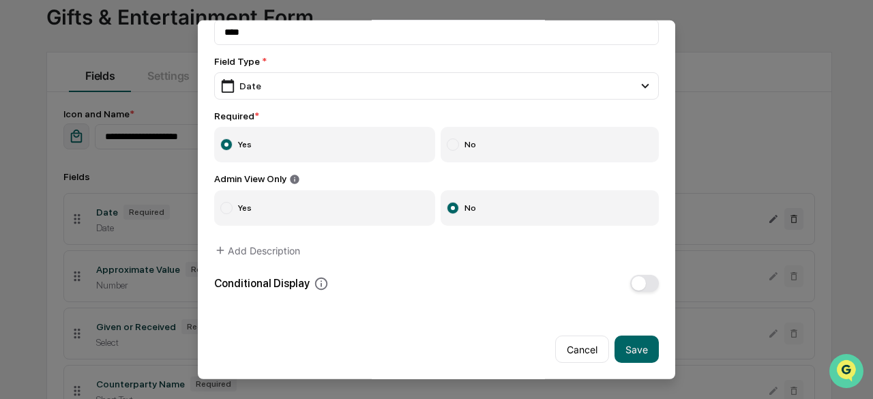
click at [845, 370] on img "Open customer support" at bounding box center [846, 370] width 34 height 27
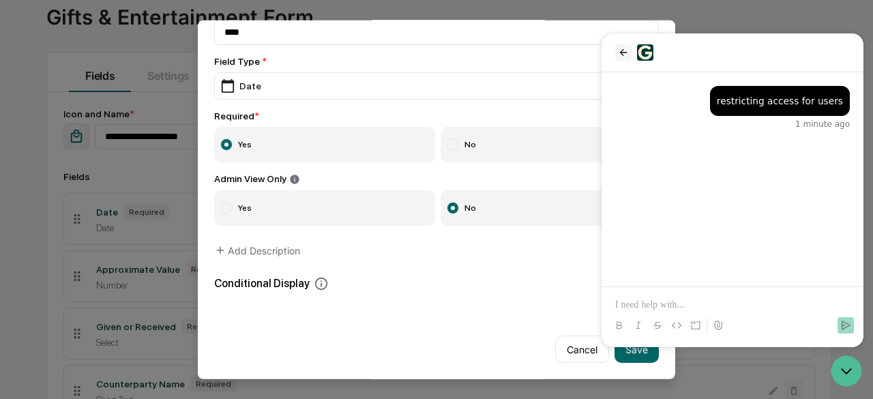
click at [623, 48] on icon "back" at bounding box center [623, 52] width 11 height 11
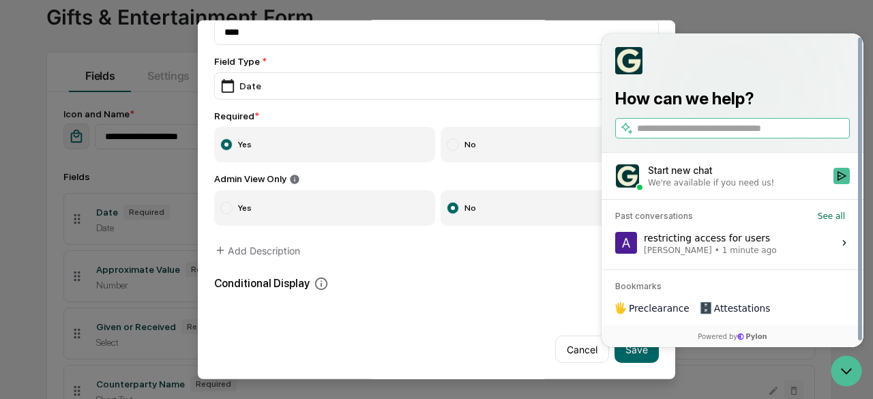
click at [762, 243] on label "restricting access for users Allyson Reiner • 1 minute ago View issue" at bounding box center [733, 242] width 246 height 37
click at [615, 243] on button "View issue" at bounding box center [614, 243] width 1 height 1
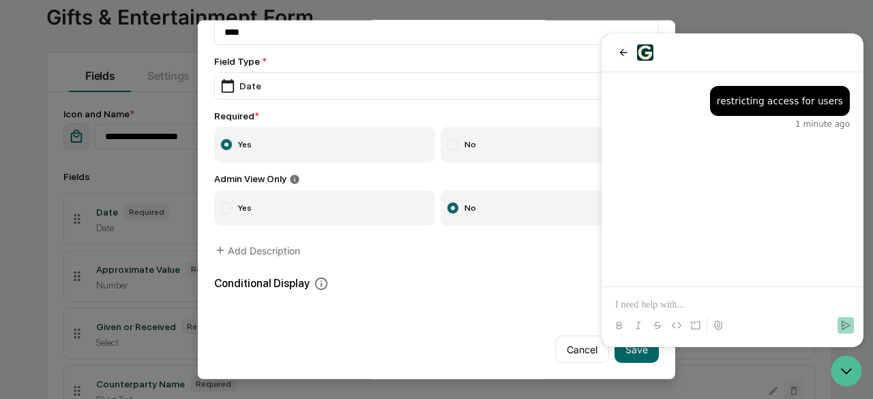
click at [447, 145] on div at bounding box center [453, 144] width 12 height 12
click at [228, 204] on div at bounding box center [226, 208] width 12 height 12
click at [627, 349] on button "Save" at bounding box center [636, 349] width 44 height 27
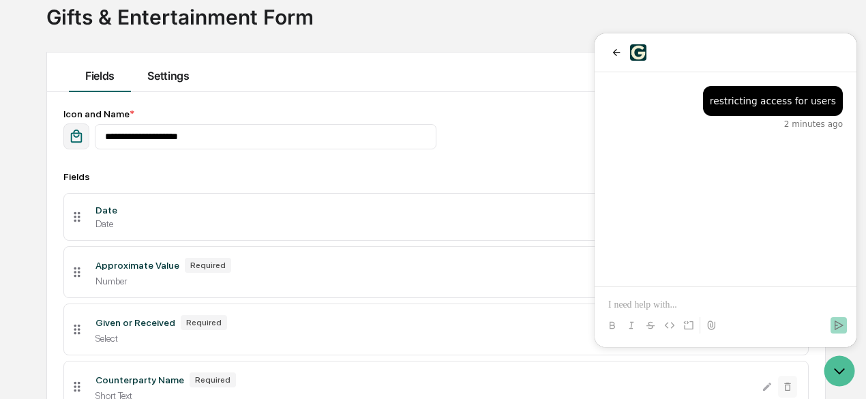
click at [166, 78] on button "Settings" at bounding box center [168, 73] width 74 height 40
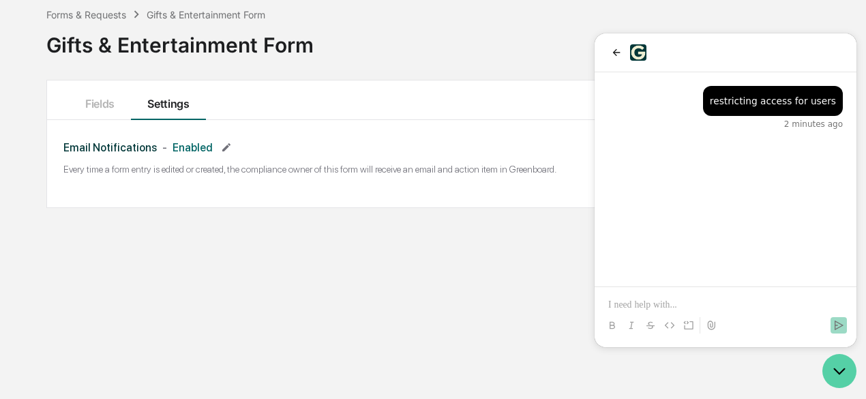
click at [848, 372] on icon "Open customer support" at bounding box center [839, 371] width 34 height 34
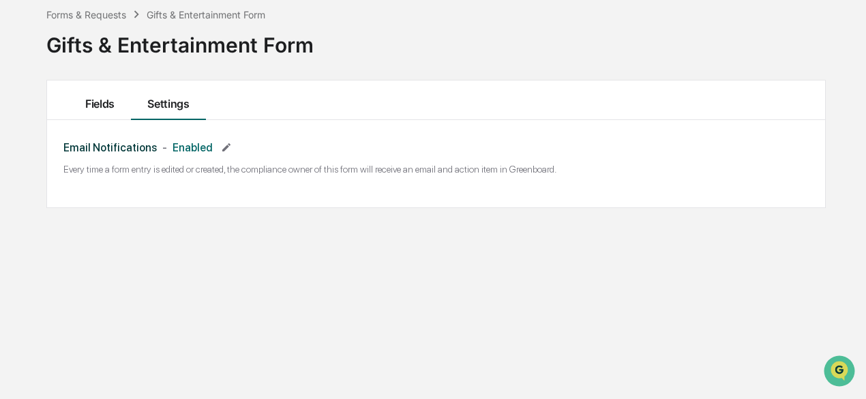
click at [87, 100] on button "Fields" at bounding box center [100, 100] width 62 height 40
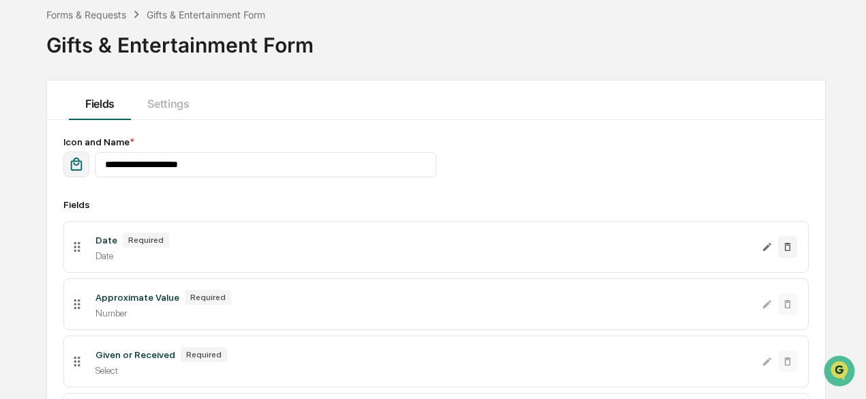
click at [74, 162] on icon "button" at bounding box center [76, 164] width 15 height 15
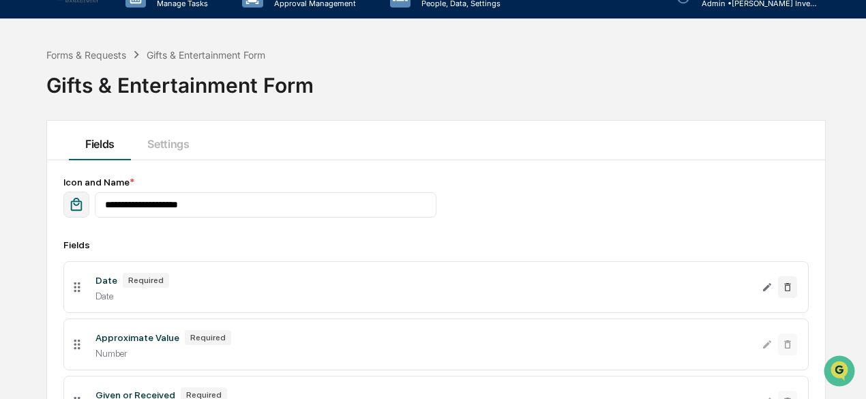
scroll to position [92, 0]
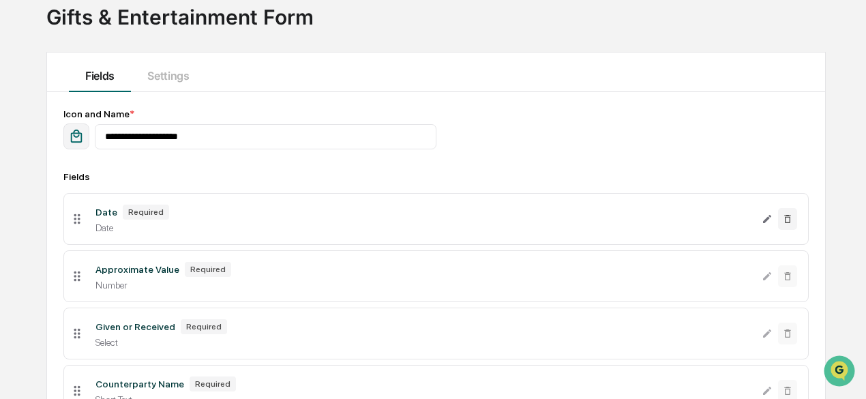
click at [78, 220] on icon at bounding box center [77, 218] width 15 height 15
click at [75, 216] on icon at bounding box center [77, 218] width 15 height 15
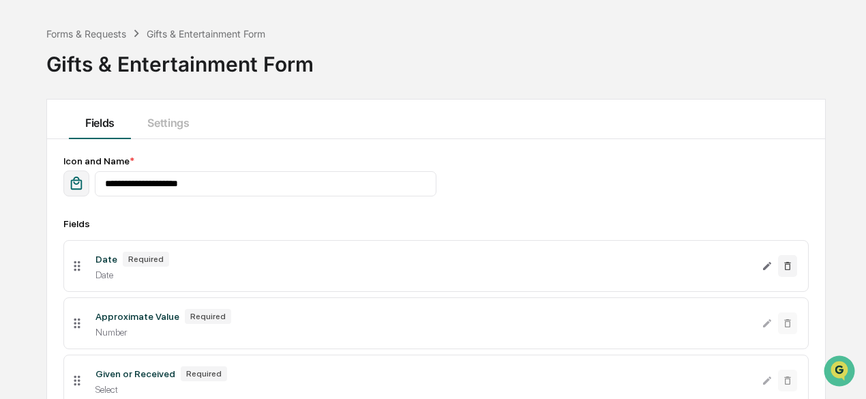
scroll to position [0, 0]
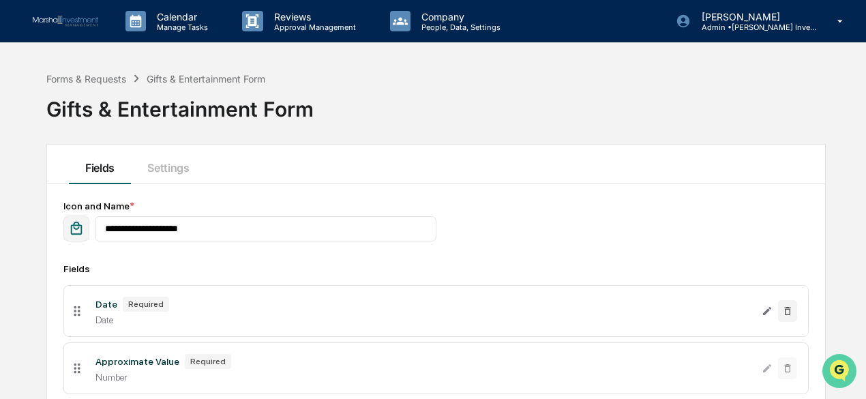
click at [838, 364] on img "Open customer support" at bounding box center [839, 370] width 34 height 27
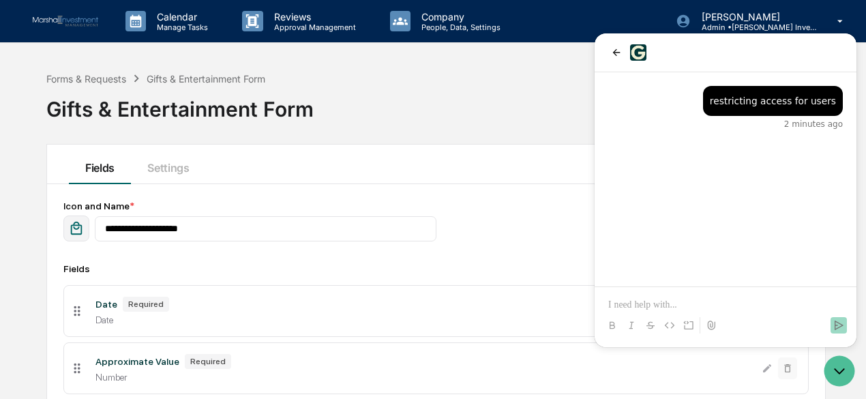
click at [435, 89] on div "Forms & Requests Gifts & Entertainment Form Gifts & Entertainment Form" at bounding box center [436, 99] width 780 height 68
click at [612, 50] on icon "back" at bounding box center [616, 52] width 11 height 11
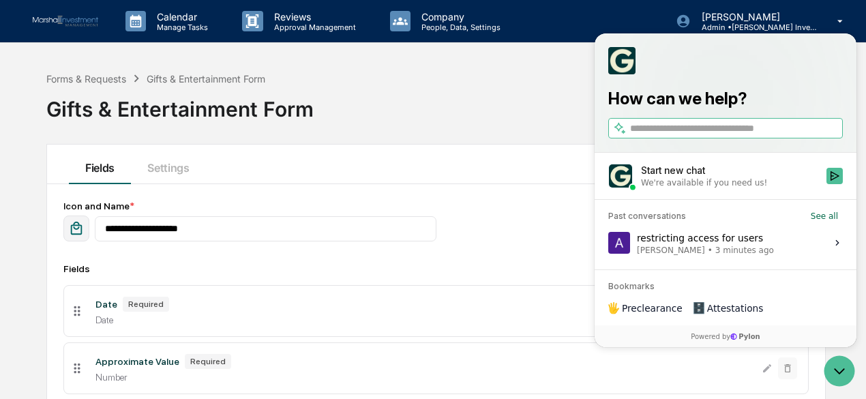
click at [441, 160] on div "Fields Settings" at bounding box center [436, 165] width 778 height 40
click at [461, 95] on div "Forms & Requests Gifts & Entertainment Form Gifts & Entertainment Form" at bounding box center [436, 99] width 780 height 68
click at [837, 371] on icon "Open customer support" at bounding box center [839, 371] width 34 height 34
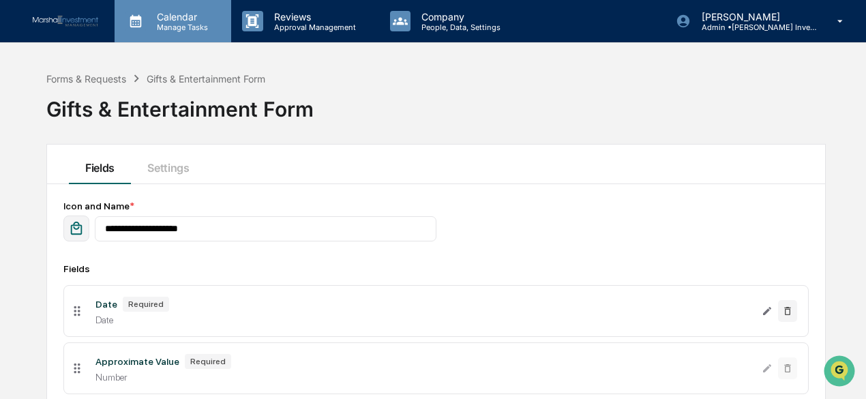
scroll to position [64, 0]
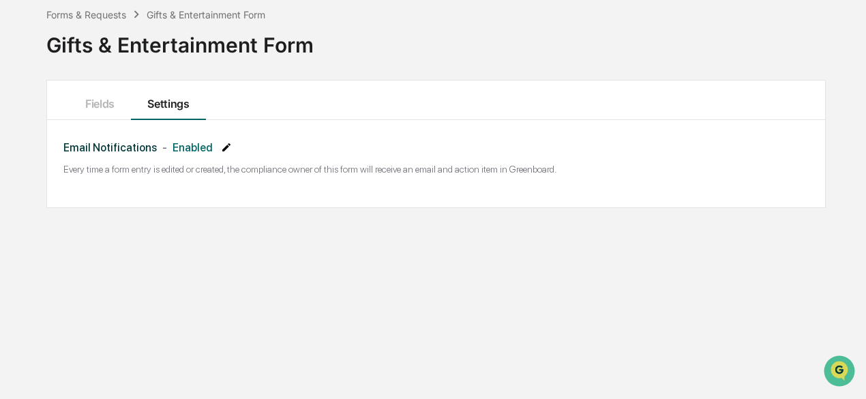
click at [221, 142] on icon at bounding box center [226, 147] width 11 height 11
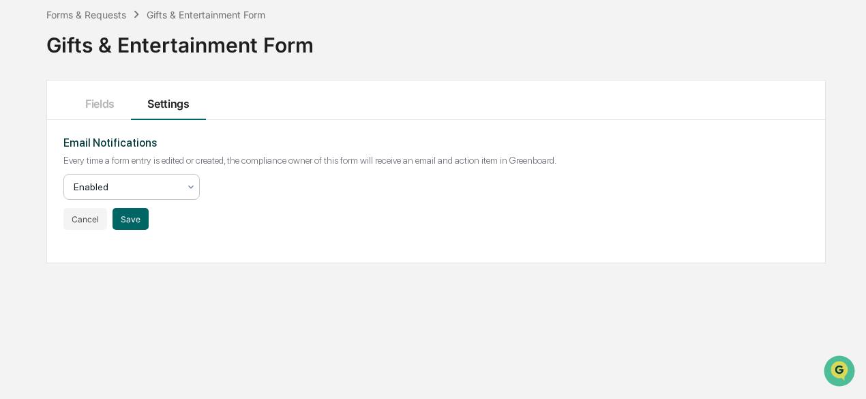
click at [192, 187] on icon at bounding box center [191, 186] width 11 height 11
click at [101, 101] on button "Fields" at bounding box center [100, 100] width 62 height 40
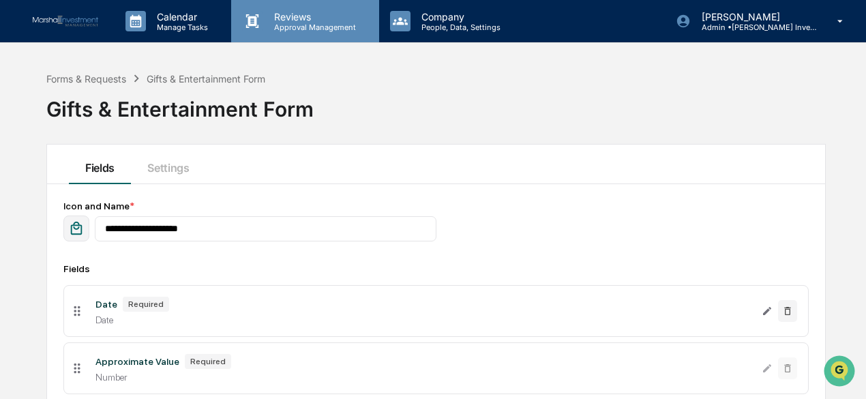
click at [281, 16] on p "Reviews" at bounding box center [313, 17] width 100 height 12
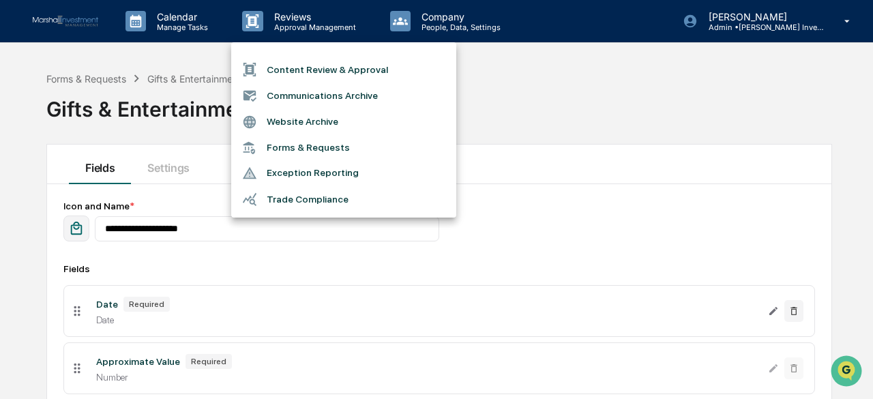
click at [323, 173] on li "Exception Reporting" at bounding box center [343, 173] width 225 height 26
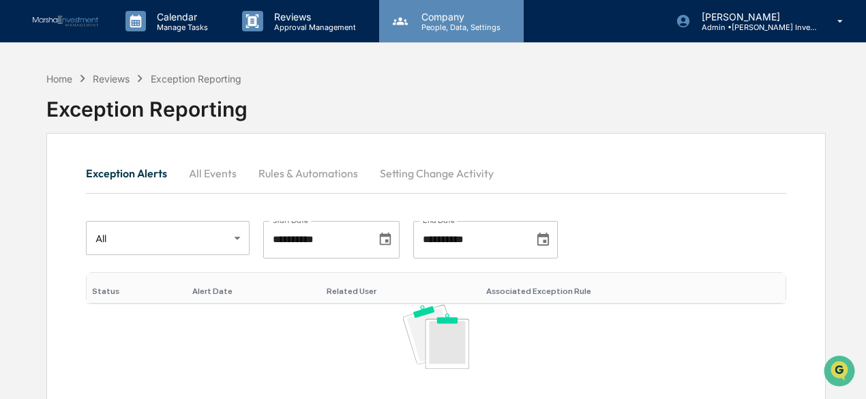
click at [465, 17] on p "Company" at bounding box center [459, 17] width 97 height 12
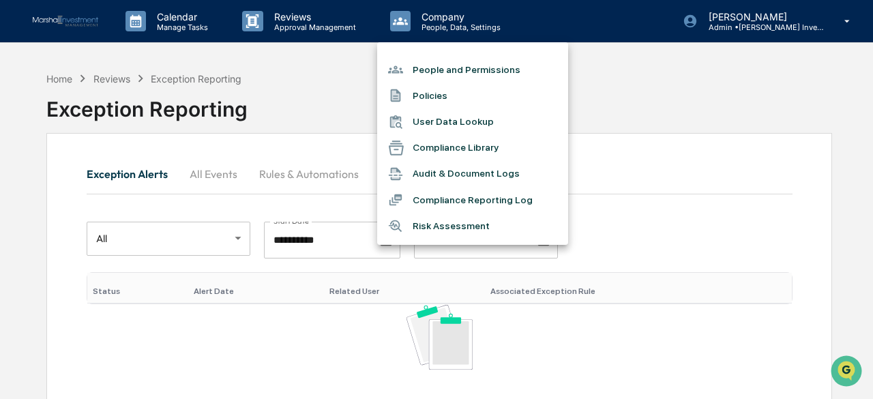
click at [464, 74] on li "People and Permissions" at bounding box center [472, 70] width 191 height 26
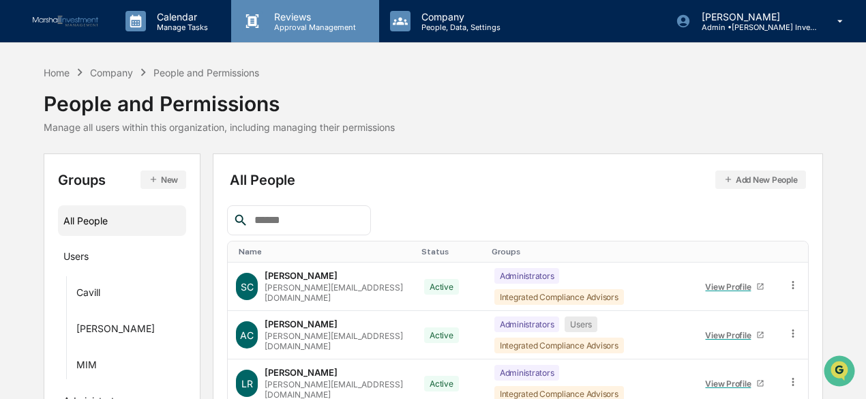
click at [306, 25] on p "Approval Management" at bounding box center [313, 28] width 100 height 10
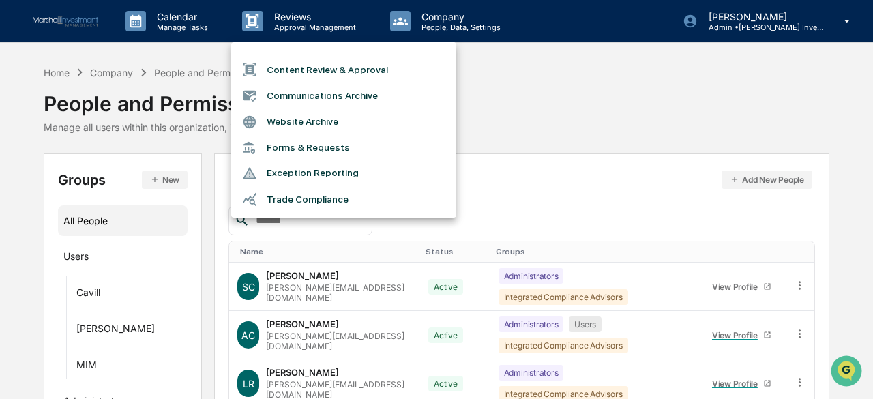
click at [328, 75] on li "Content Review & Approval" at bounding box center [343, 70] width 225 height 26
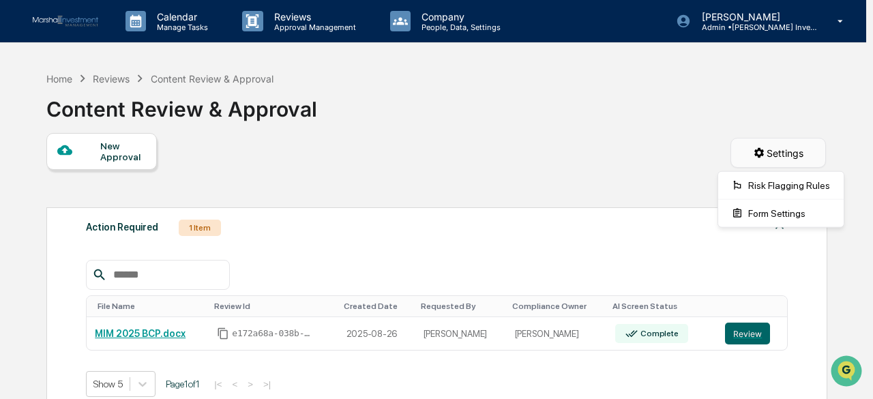
click at [759, 152] on html "Calendar Manage Tasks Reviews Approval Management Company People, Data, Setting…" at bounding box center [436, 199] width 873 height 399
click at [772, 216] on div "Form Settings" at bounding box center [781, 214] width 120 height 22
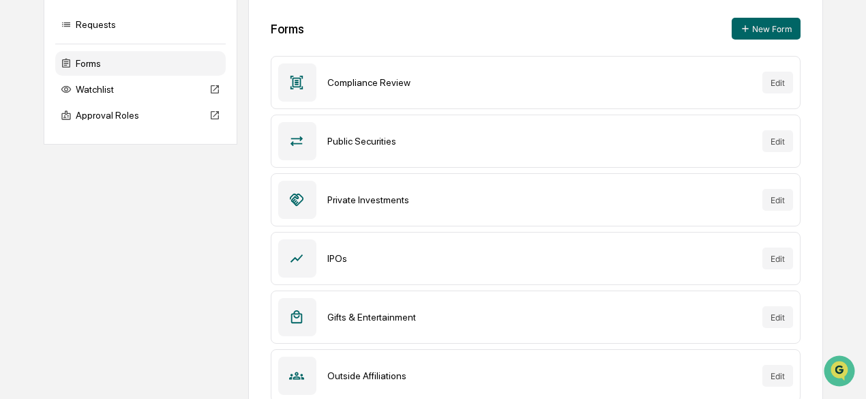
scroll to position [205, 0]
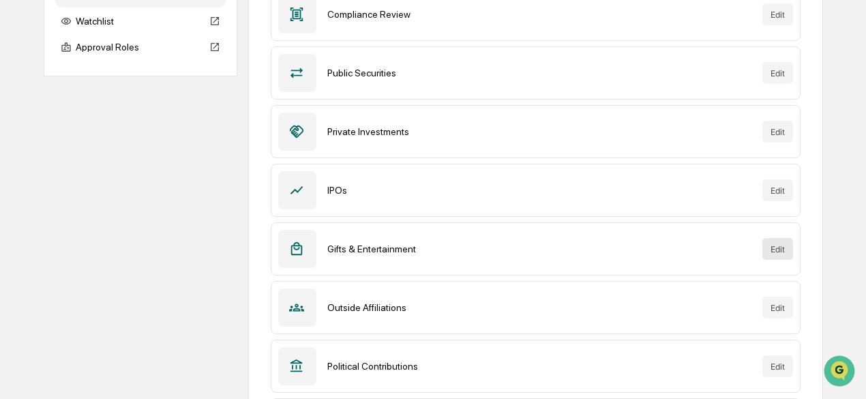
click at [778, 248] on button "Edit" at bounding box center [777, 249] width 31 height 22
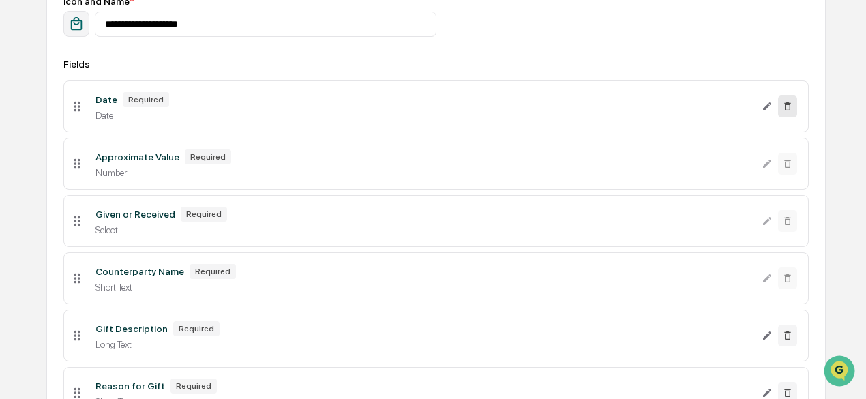
click at [788, 108] on icon at bounding box center [787, 106] width 11 height 11
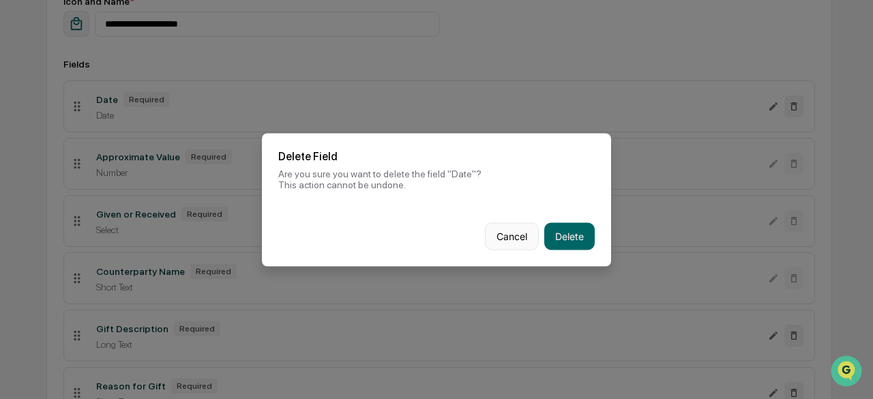
click at [514, 237] on button "Cancel" at bounding box center [512, 235] width 54 height 27
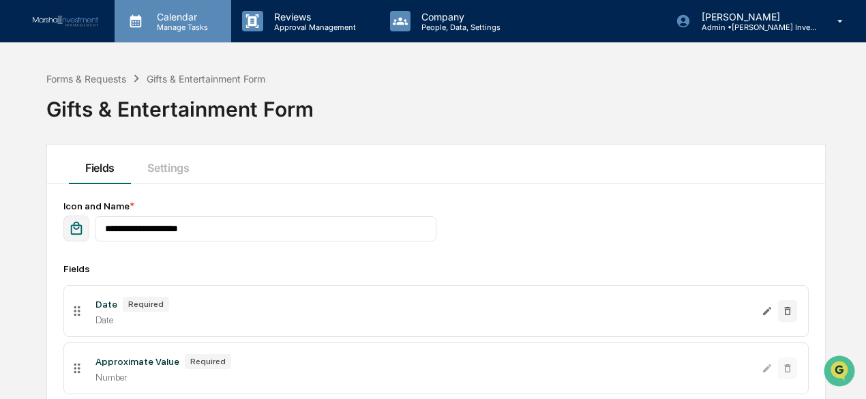
click at [175, 20] on p "Calendar" at bounding box center [180, 17] width 69 height 12
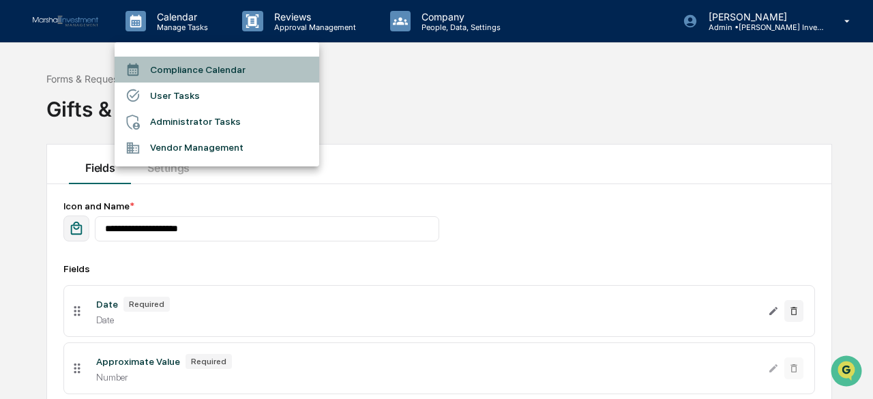
click at [169, 68] on li "Compliance Calendar" at bounding box center [217, 70] width 205 height 26
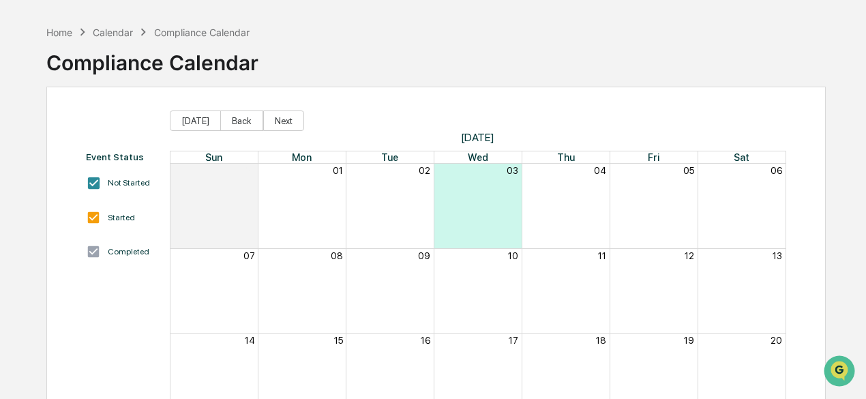
scroll to position [68, 0]
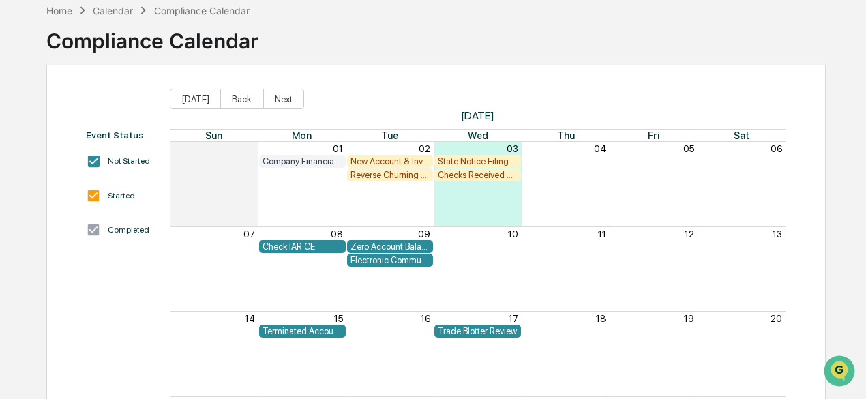
click at [387, 174] on div "Reverse Churning Review" at bounding box center [391, 175] width 80 height 10
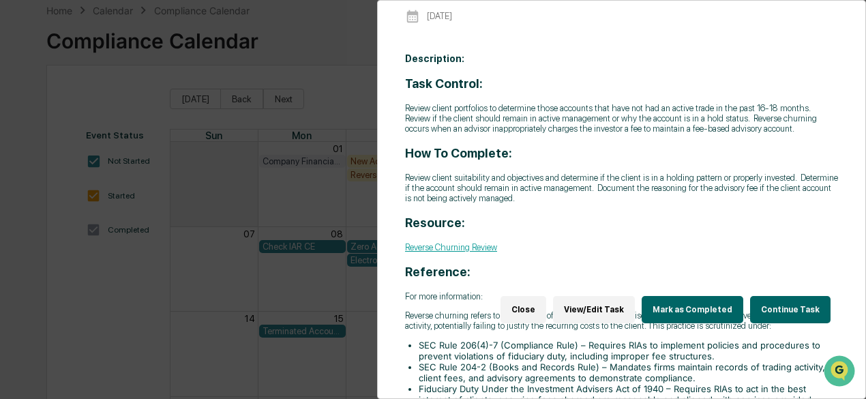
scroll to position [136, 0]
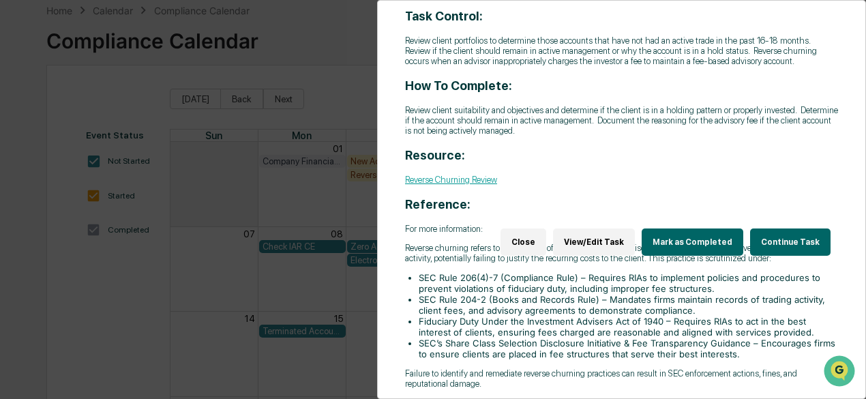
click at [468, 185] on link "Reverse Churning Review" at bounding box center [451, 180] width 92 height 10
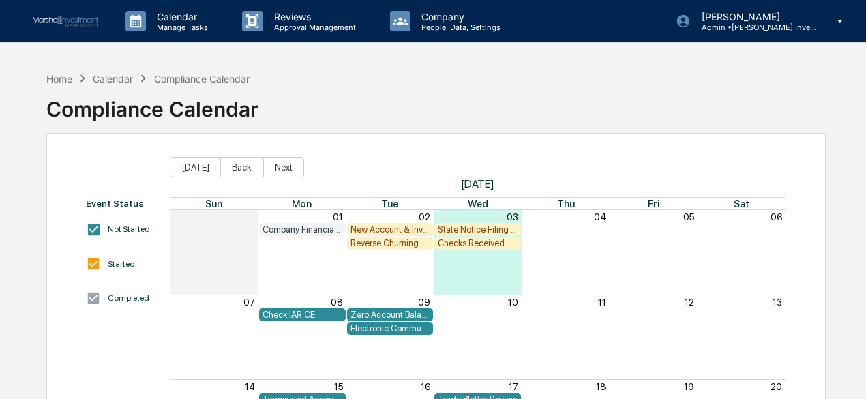
click at [396, 225] on div "New Account & Investor Profile Review" at bounding box center [391, 229] width 80 height 10
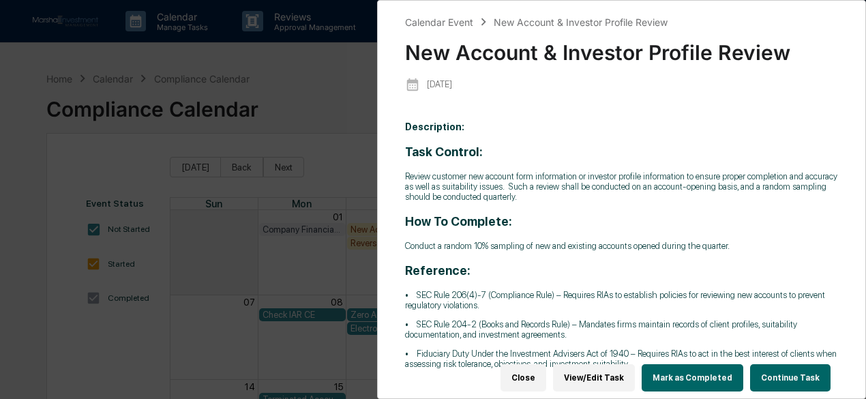
click at [331, 83] on div "Calendar Event New Account & Investor Profile Review New Account & Investor Pro…" at bounding box center [433, 199] width 866 height 399
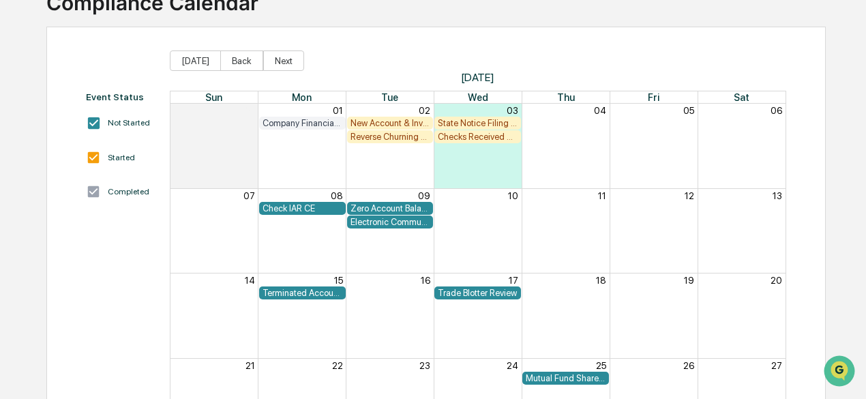
scroll to position [136, 0]
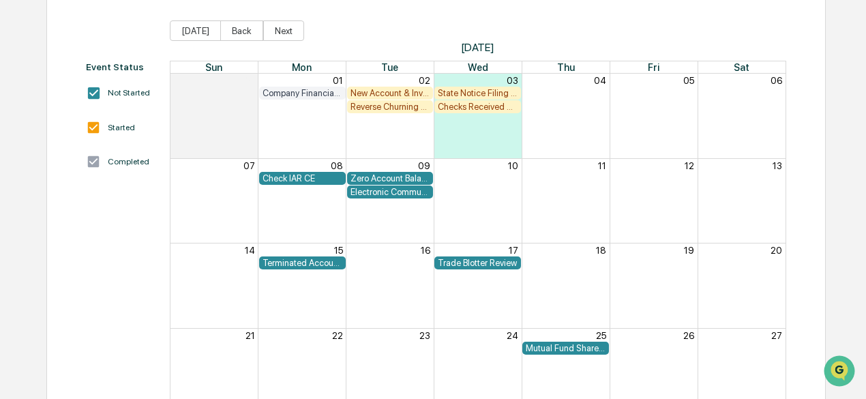
click at [479, 261] on div "Trade Blotter Review" at bounding box center [478, 263] width 80 height 10
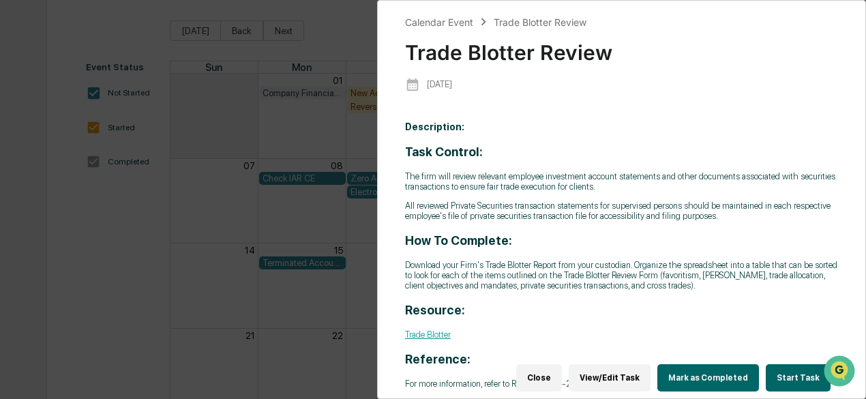
scroll to position [16, 0]
click at [430, 329] on link "Trade Blotter" at bounding box center [428, 334] width 46 height 10
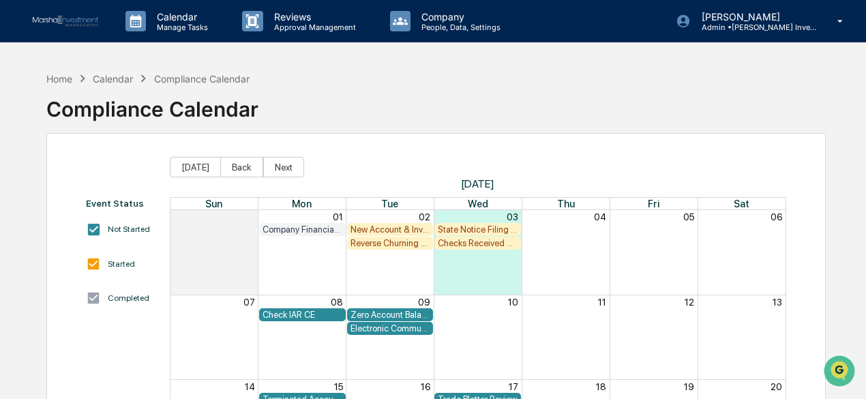
click at [407, 228] on div "New Account & Investor Profile Review" at bounding box center [391, 229] width 80 height 10
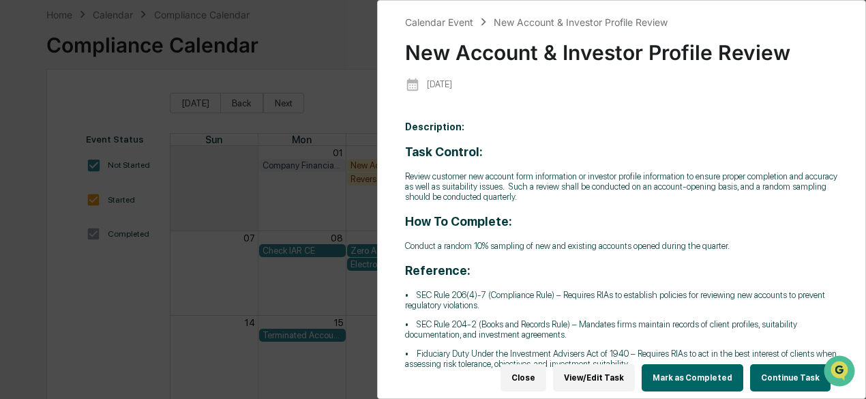
scroll to position [54, 0]
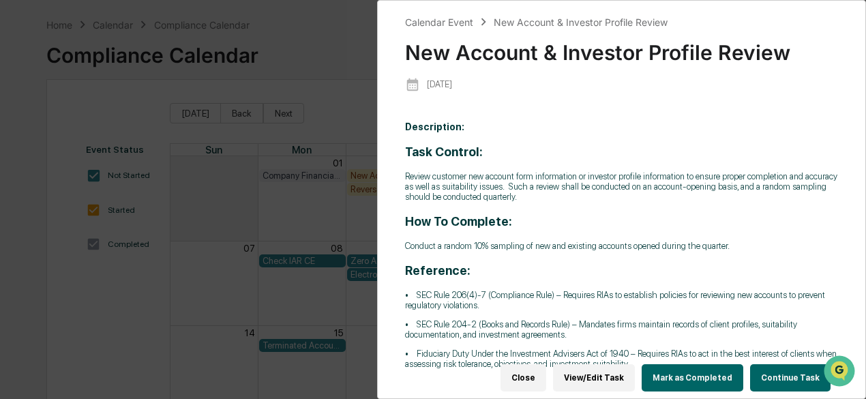
click at [332, 93] on div "Calendar Event New Account & Investor Profile Review New Account & Investor Pro…" at bounding box center [433, 199] width 866 height 399
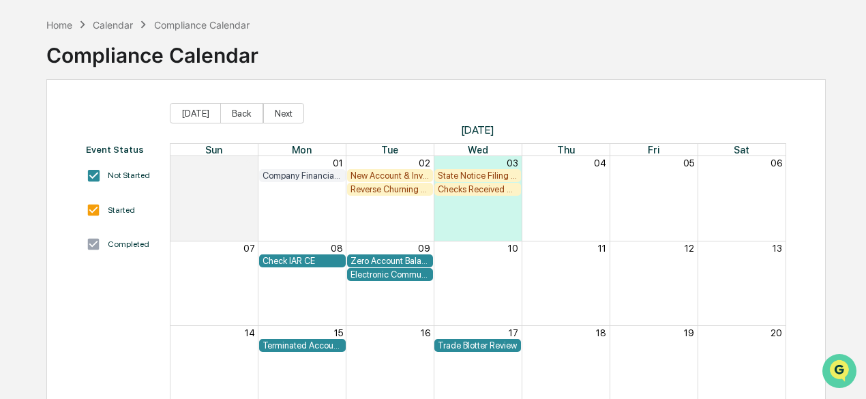
click at [839, 370] on img "Open customer support" at bounding box center [839, 370] width 34 height 27
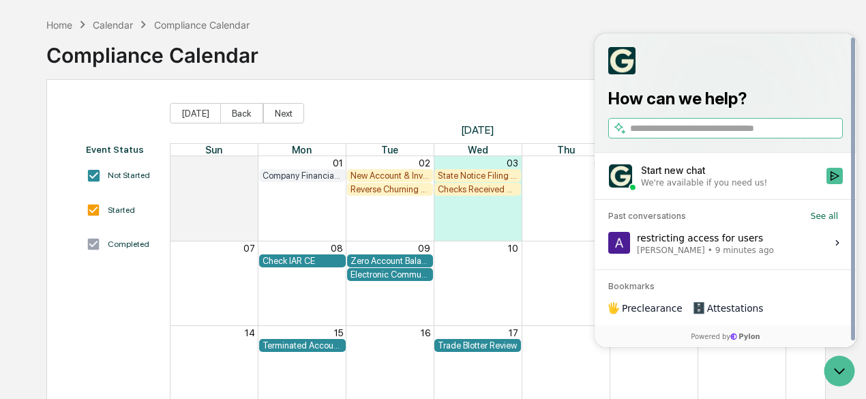
click at [707, 236] on div "restricting access for users Allyson Reiner • 9 minutes ago" at bounding box center [705, 243] width 137 height 26
click at [608, 243] on button "View issue" at bounding box center [608, 243] width 1 height 1
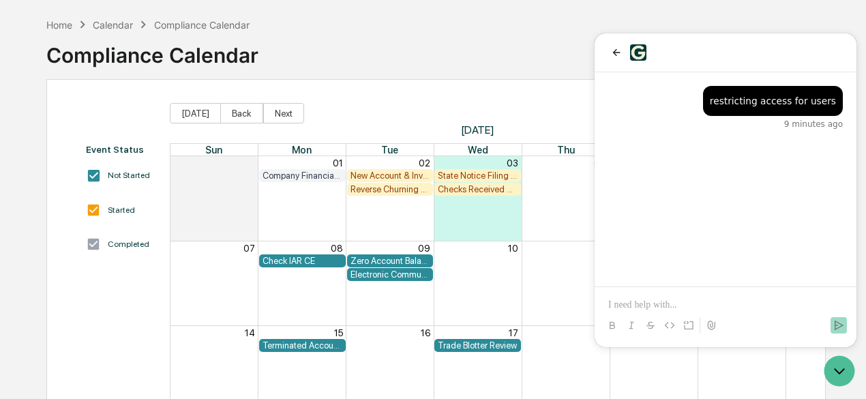
click at [647, 303] on p at bounding box center [725, 305] width 235 height 14
click at [833, 370] on icon "Open customer support" at bounding box center [839, 371] width 34 height 34
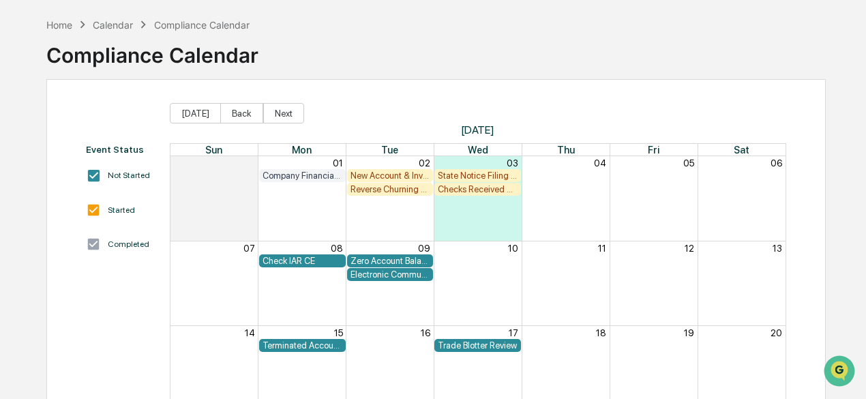
click at [398, 175] on div "New Account & Investor Profile Review" at bounding box center [391, 175] width 80 height 10
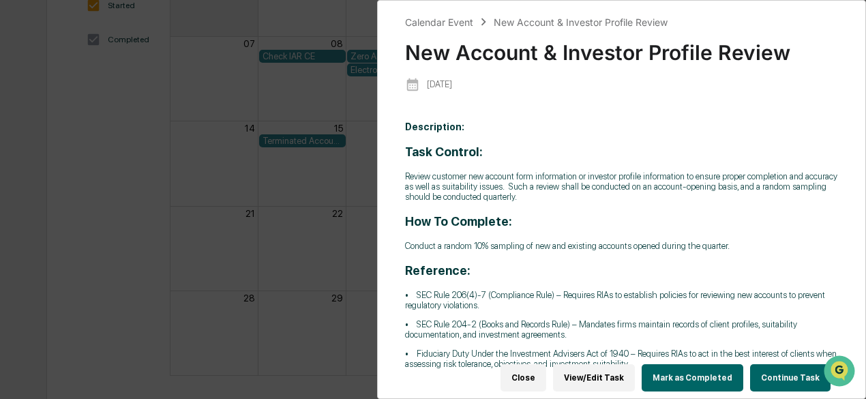
scroll to position [0, 0]
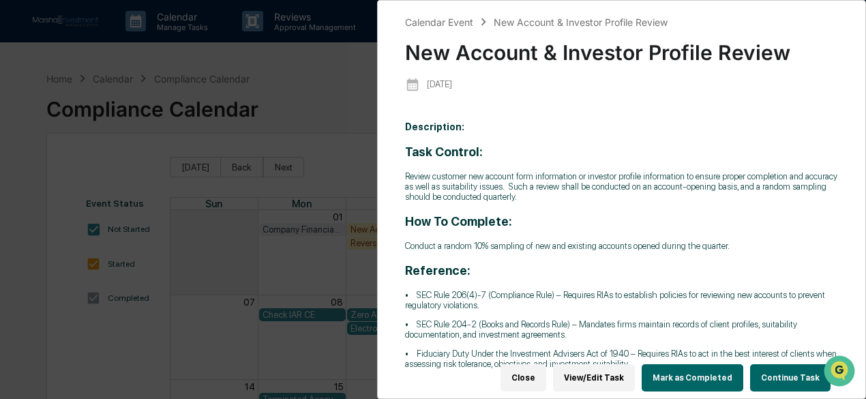
click at [348, 103] on div "Calendar Event New Account & Investor Profile Review New Account & Investor Pro…" at bounding box center [433, 199] width 866 height 399
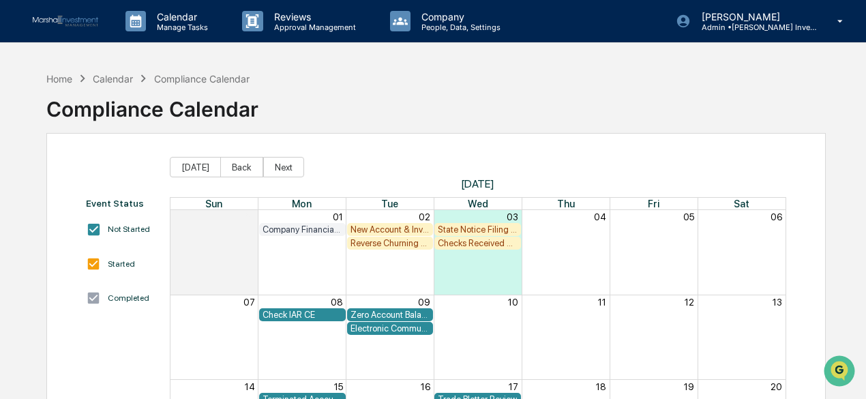
click at [366, 241] on div "Reverse Churning Review" at bounding box center [391, 243] width 80 height 10
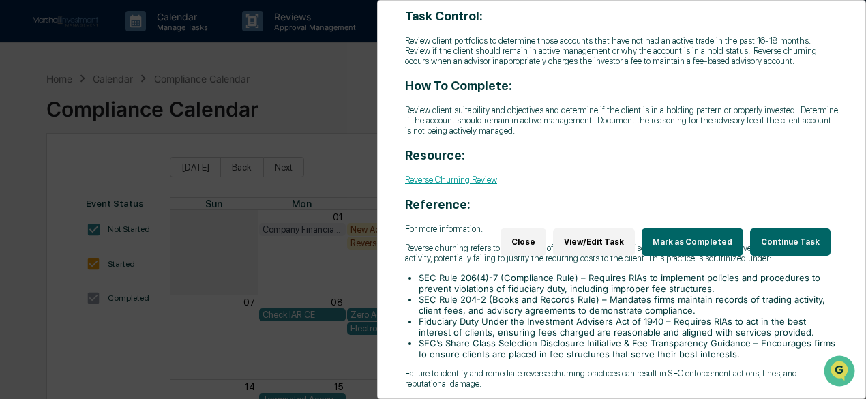
scroll to position [154, 0]
click at [466, 175] on link "Reverse Churning Review" at bounding box center [451, 180] width 92 height 10
